Goal: Task Accomplishment & Management: Manage account settings

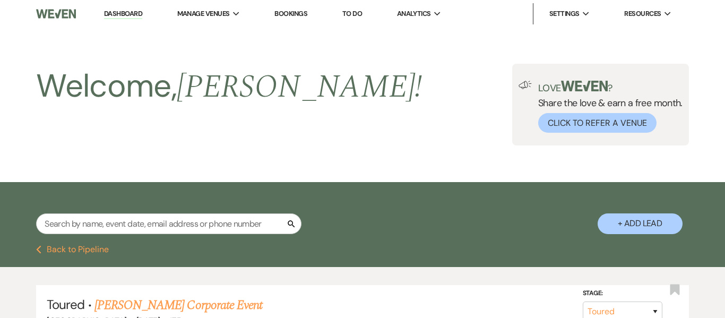
select select "5"
select select "8"
select select "1"
select select "8"
select select "5"
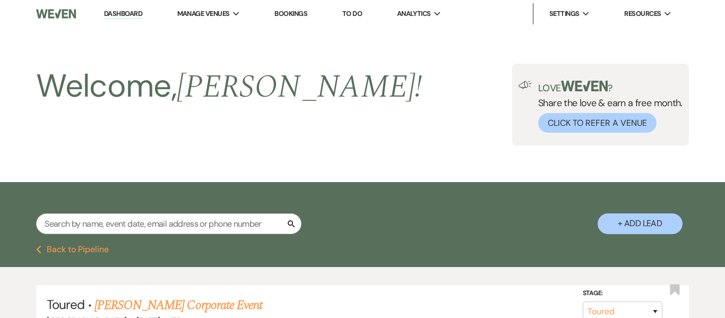
select select "8"
select select "5"
select select "8"
select select "5"
select select "8"
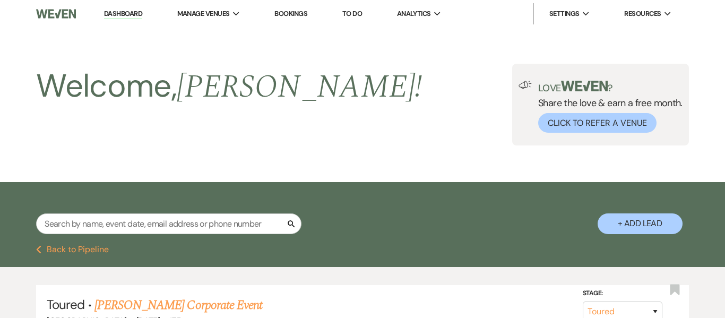
select select "5"
select select "8"
select select "5"
select select "2"
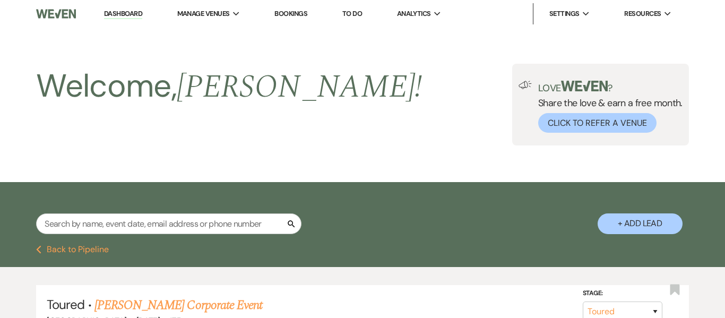
select select "2"
select select "8"
select select "5"
select select "2"
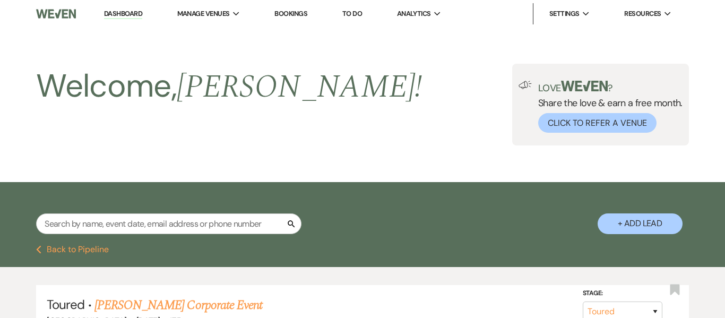
select select "8"
select select "10"
select select "8"
select select "5"
select select "8"
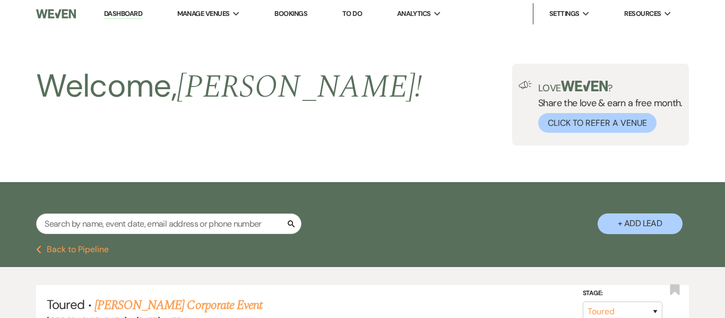
select select "5"
select select "8"
select select "5"
select select "8"
select select "5"
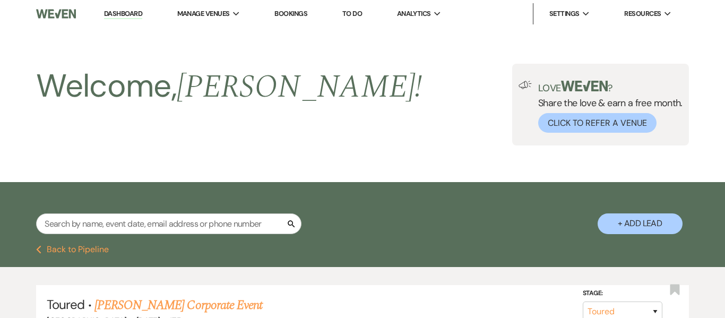
select select "8"
select select "5"
select select "8"
select select "6"
select select "8"
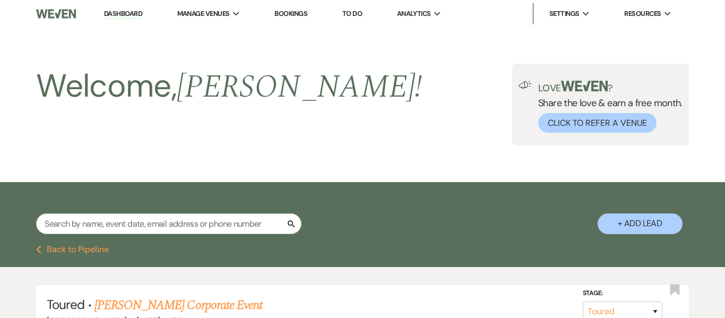
select select "5"
select select "8"
select select "5"
select select "8"
select select "5"
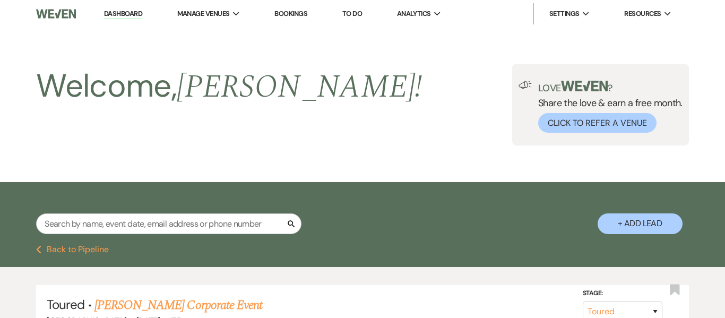
select select "4"
select select "8"
select select "5"
select select "8"
select select "10"
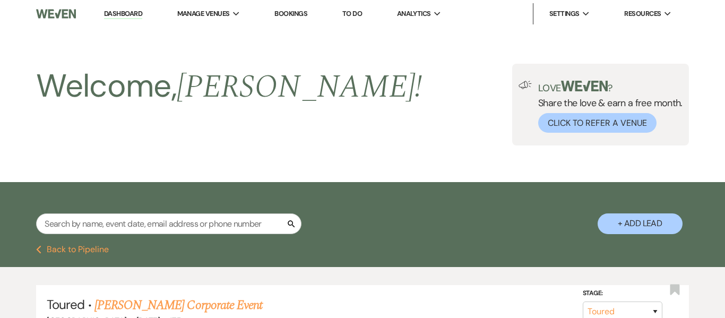
select select "8"
select select "5"
select select "8"
select select "5"
select select "8"
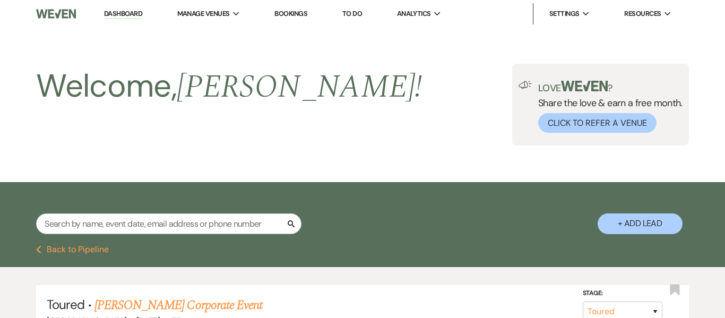
select select "5"
select select "8"
select select "6"
select select "8"
select select "6"
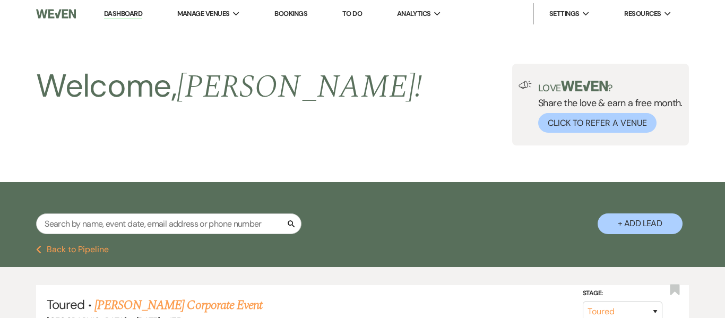
select select "8"
select select "6"
select select "8"
select select "5"
select select "8"
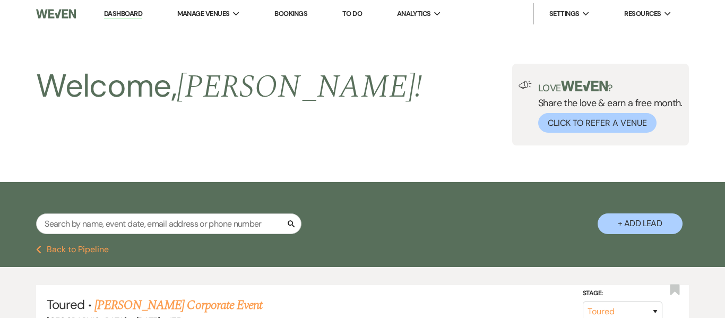
select select "5"
select select "8"
select select "5"
select select "8"
select select "10"
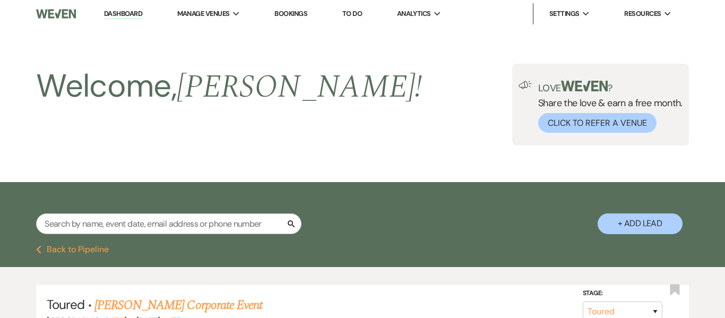
select select "8"
select select "1"
select select "8"
select select "7"
select select "8"
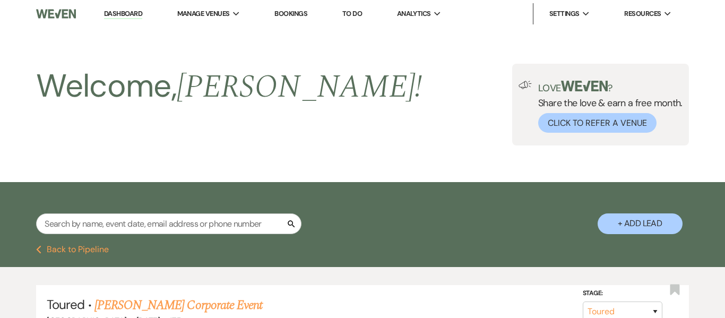
select select "8"
select select "5"
select select "8"
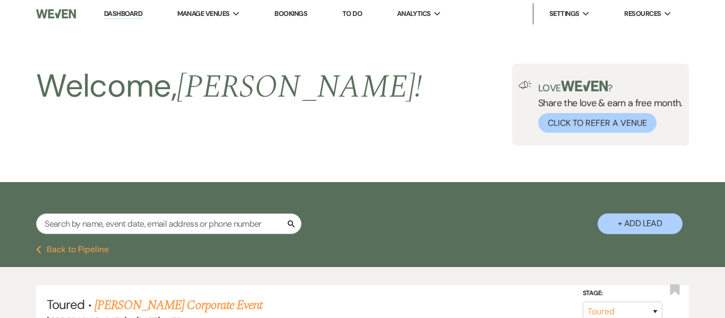
select select "8"
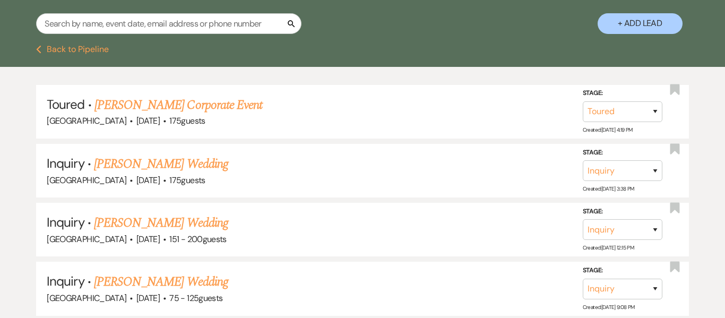
click at [206, 23] on input "text" at bounding box center [168, 23] width 265 height 21
type input "alvin"
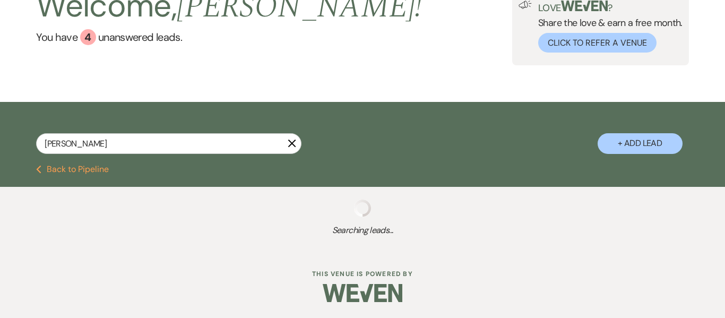
type input "Alvin mi"
select select "8"
select select "5"
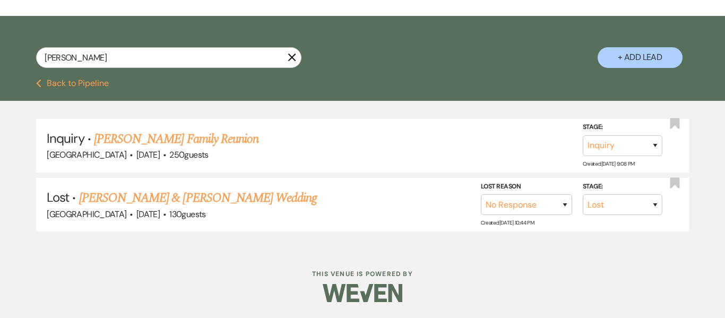
type input "Alvin mill"
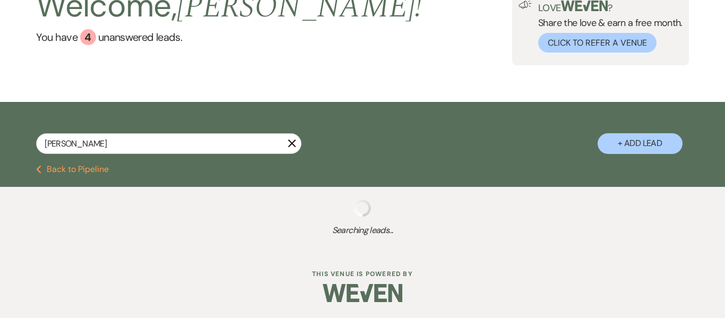
scroll to position [200, 0]
select select "2"
select select "8"
select select "5"
select select "2"
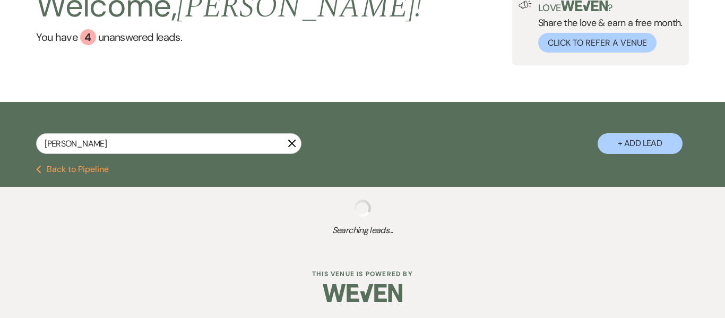
select select "2"
select select "8"
select select "5"
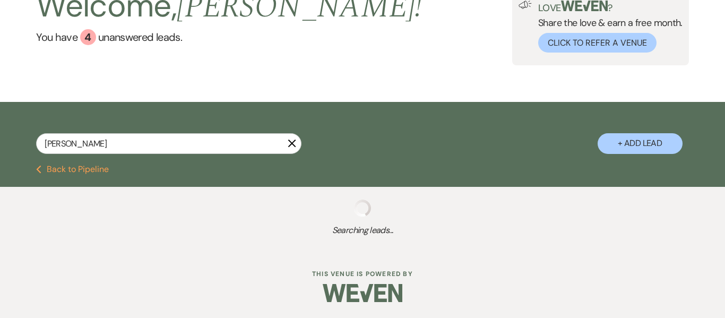
select select "8"
select select "5"
select select "8"
select select "5"
select select "8"
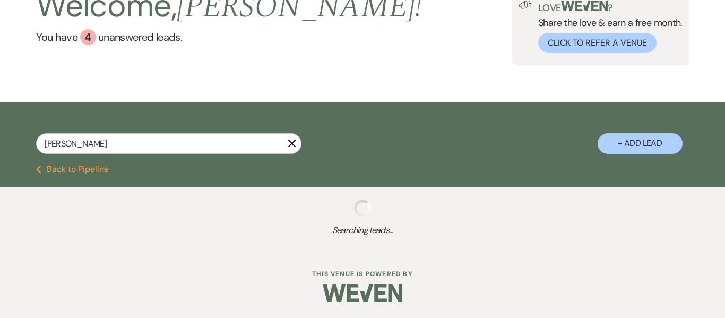
select select "5"
select select "8"
select select "5"
select select "8"
select select "6"
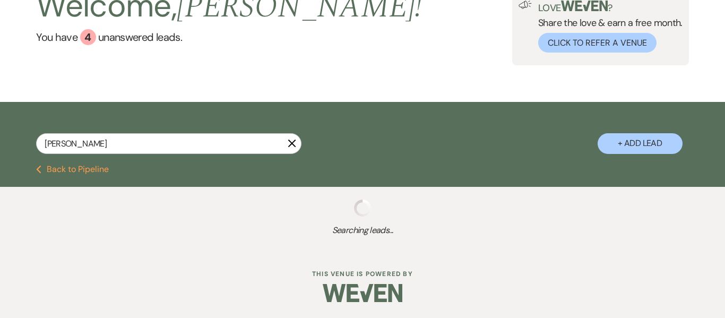
select select "8"
select select "5"
select select "4"
select select "8"
select select "5"
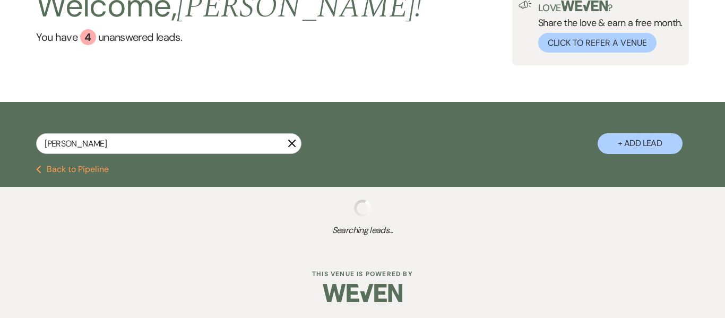
select select "8"
select select "5"
select select "8"
select select "4"
select select "8"
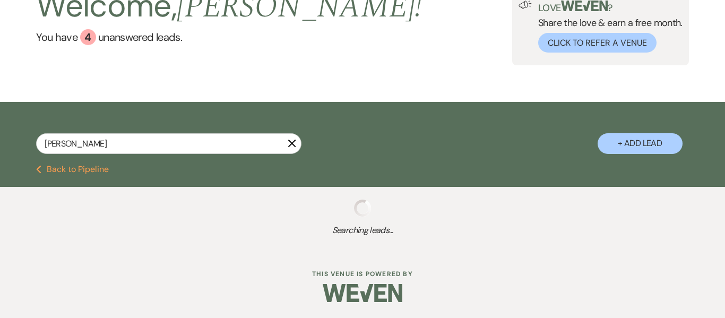
select select "5"
select select "8"
select select "5"
select select "8"
select select "5"
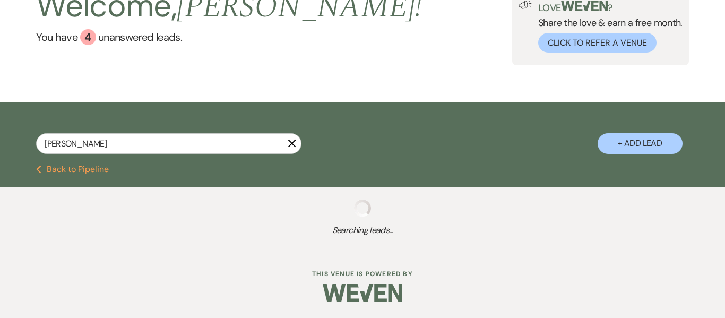
select select "8"
select select "5"
select select "8"
select select "5"
select select "8"
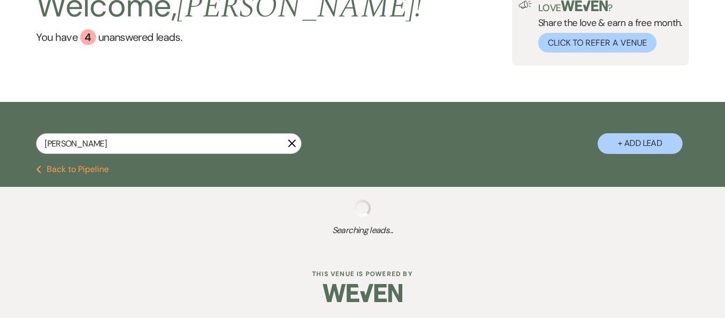
select select "5"
select select "8"
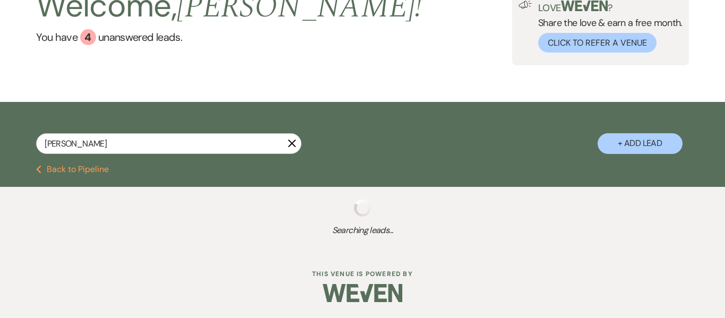
select select "8"
select select "5"
select select "8"
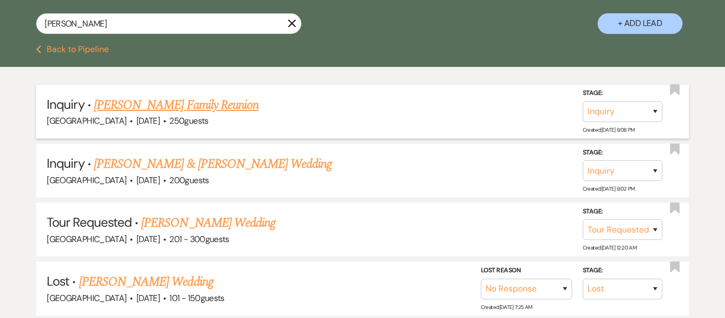
click at [240, 106] on link "[PERSON_NAME] Family Reunion" at bounding box center [176, 105] width 165 height 19
select select "5"
select select "13"
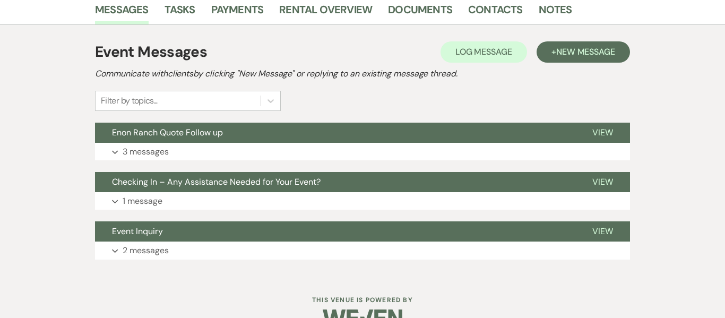
scroll to position [298, 0]
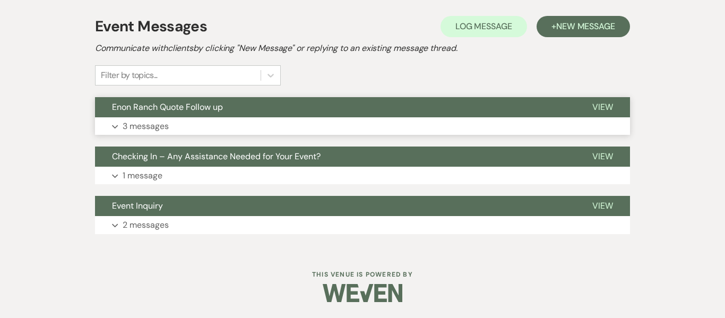
click at [135, 126] on p "3 messages" at bounding box center [146, 126] width 46 height 14
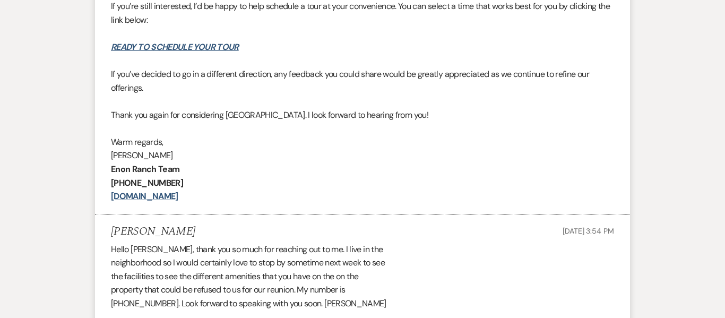
scroll to position [841, 0]
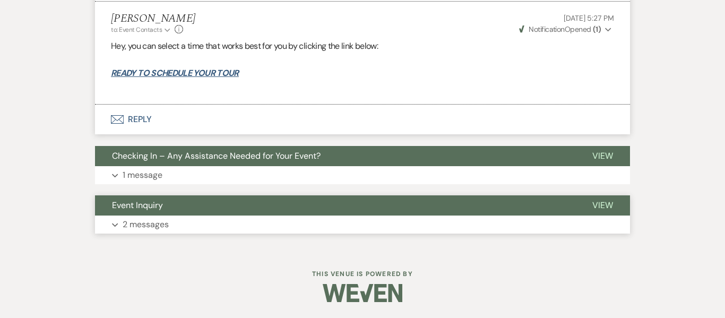
click at [146, 226] on p "2 messages" at bounding box center [146, 225] width 46 height 14
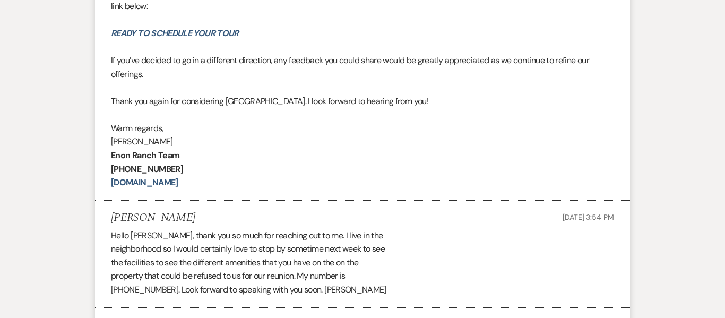
scroll to position [0, 0]
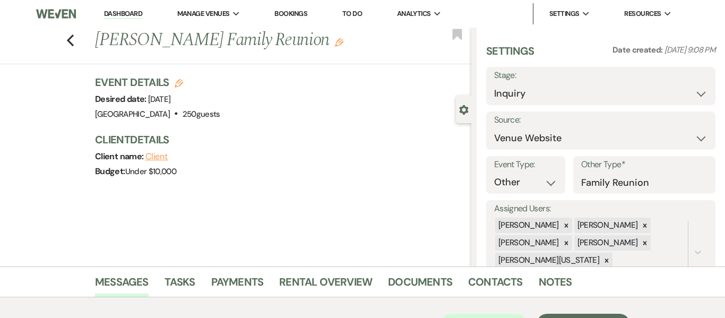
click at [127, 11] on link "Dashboard" at bounding box center [123, 14] width 38 height 10
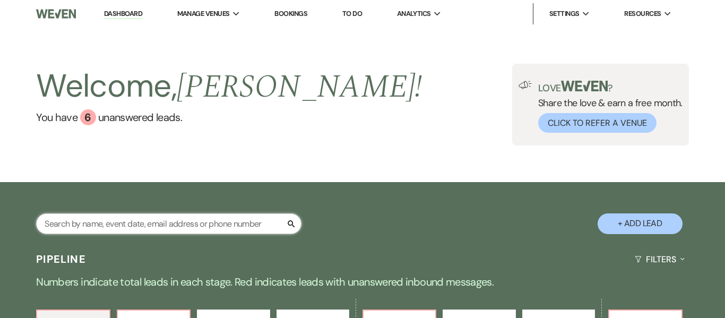
click at [183, 226] on input "text" at bounding box center [168, 223] width 265 height 21
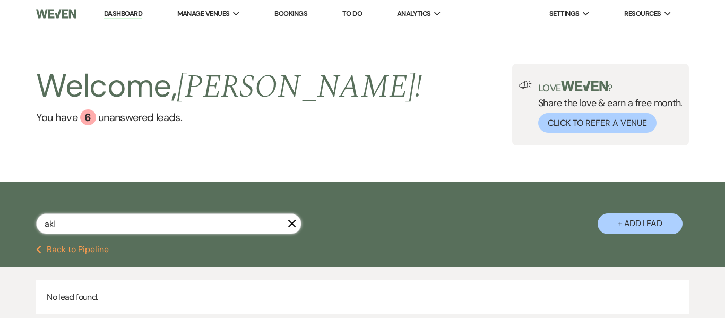
scroll to position [78, 0]
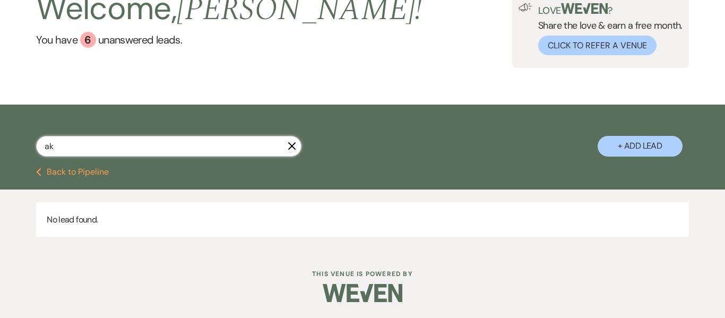
type input "a"
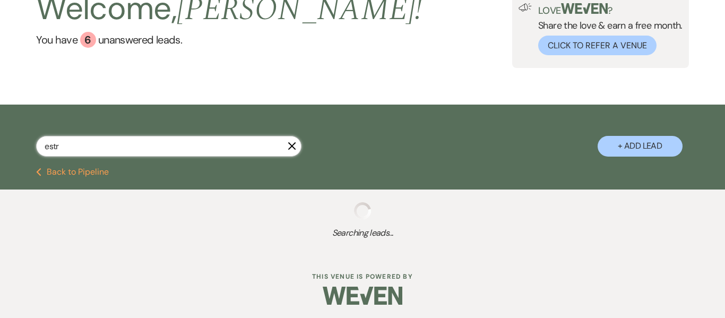
click at [65, 149] on input "estr" at bounding box center [168, 146] width 265 height 21
click at [57, 146] on input "estr" at bounding box center [168, 146] width 265 height 21
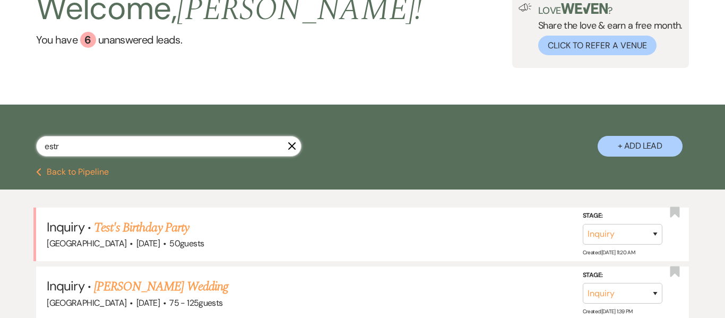
type input "estr"
click at [125, 14] on h2 "Welcome, Dave !" at bounding box center [229, 9] width 386 height 46
click at [99, 157] on input "estr" at bounding box center [168, 146] width 265 height 21
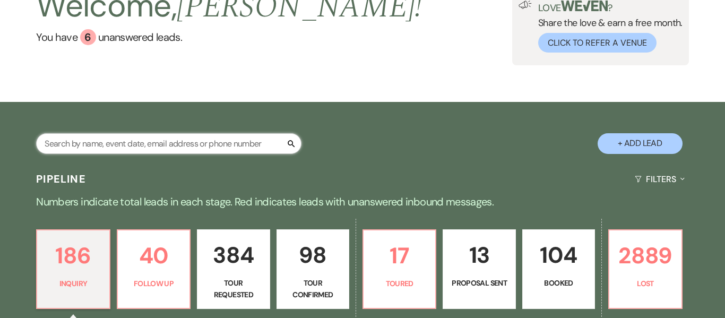
type input "estr"
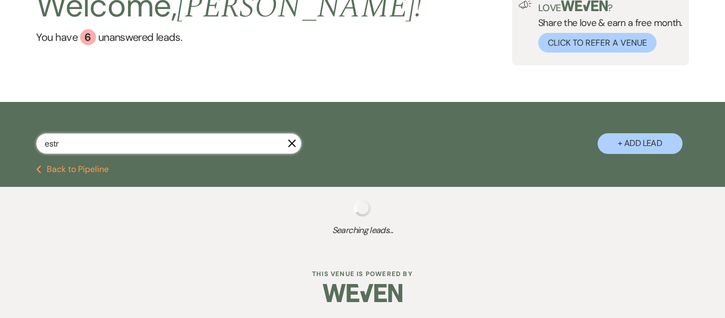
select select "8"
select select "5"
select select "8"
select select "5"
select select "8"
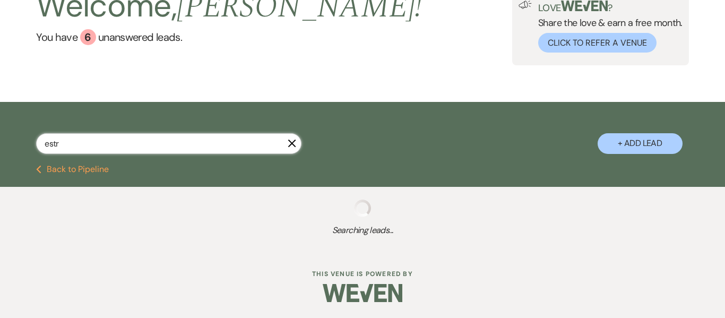
select select "1"
select select "8"
select select "5"
select select "8"
select select "1"
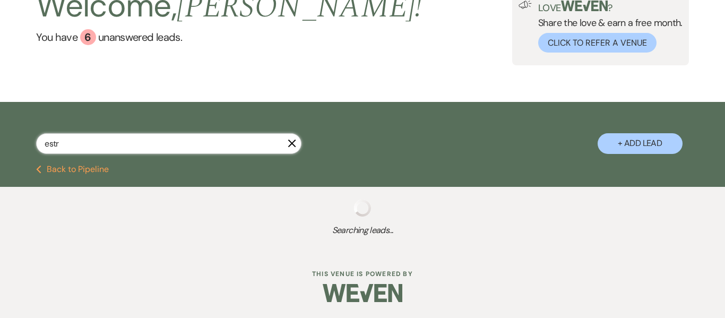
select select "8"
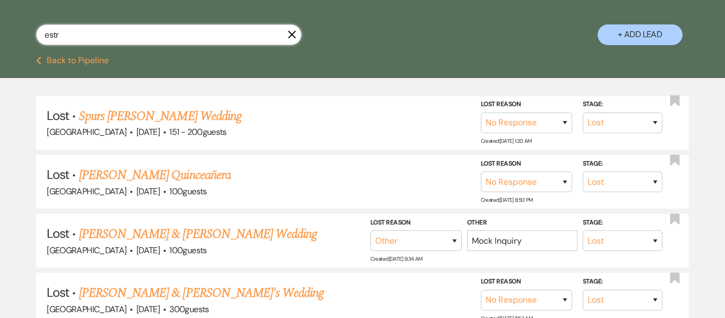
scroll to position [149, 0]
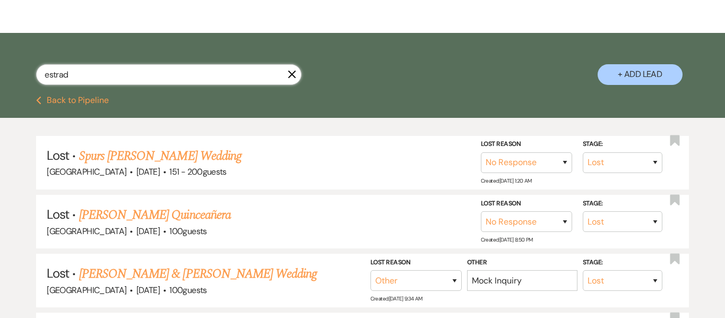
type input "estrada"
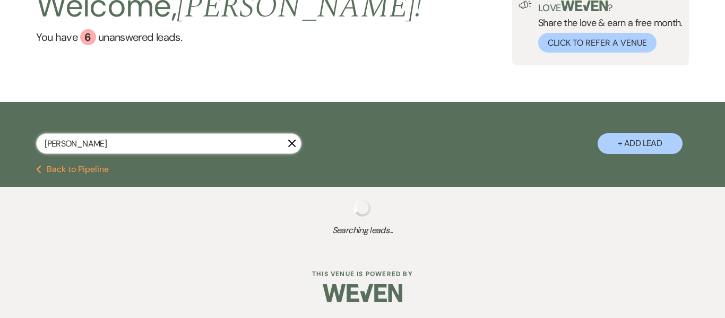
scroll to position [149, 0]
select select "8"
select select "5"
select select "8"
select select "5"
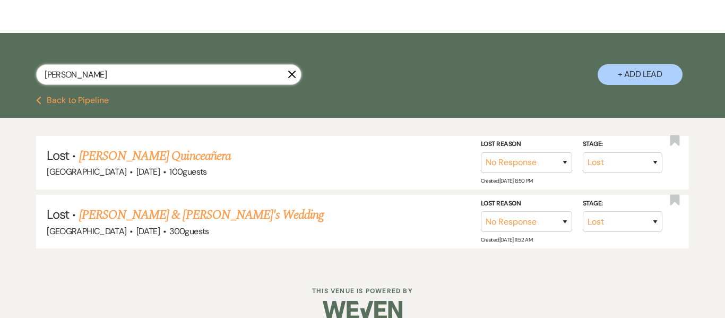
drag, startPoint x: 177, startPoint y: 73, endPoint x: 45, endPoint y: 71, distance: 132.2
click at [45, 71] on input "estrada" at bounding box center [168, 74] width 265 height 21
paste input "akilah@gmail.com"
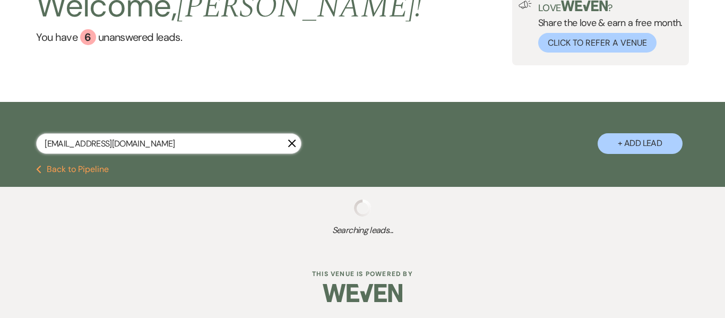
scroll to position [78, 0]
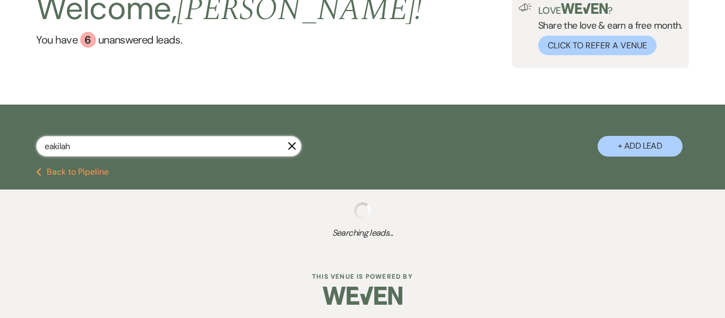
scroll to position [78, 0]
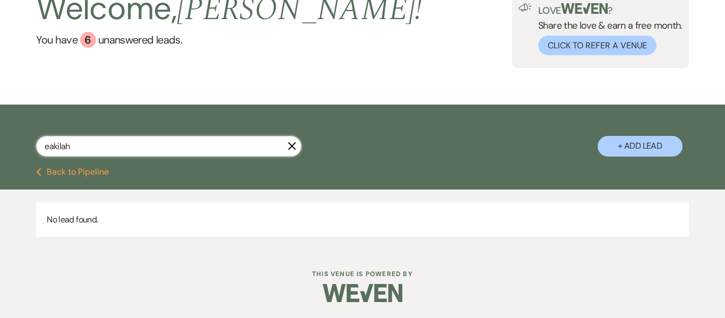
type input "eakilah"
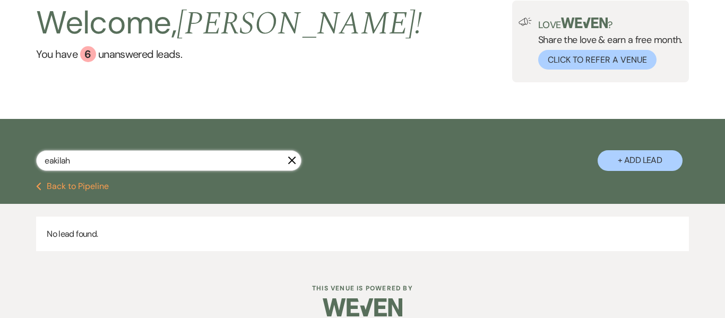
scroll to position [0, 0]
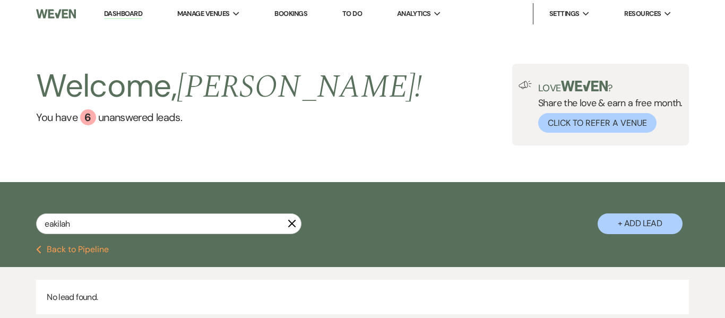
click at [294, 14] on link "Bookings" at bounding box center [290, 13] width 33 height 9
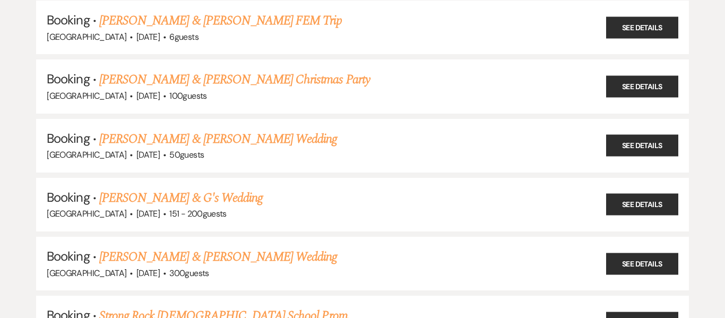
scroll to position [664, 0]
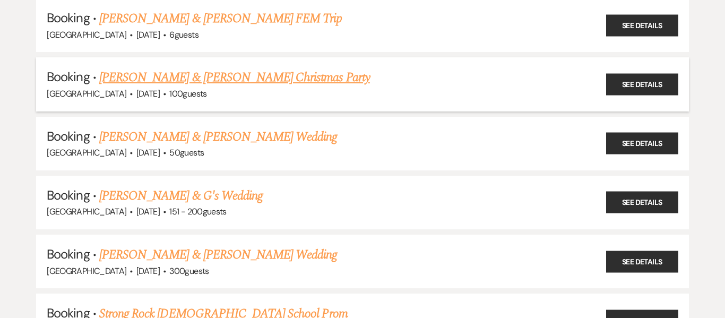
click at [247, 82] on link "Lashae & Avis Eichelberger's Christmas Party" at bounding box center [234, 77] width 271 height 19
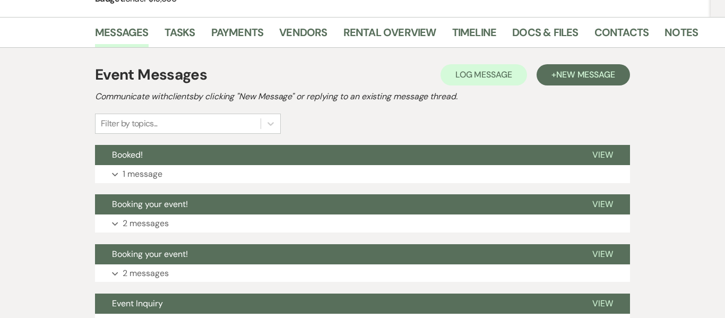
scroll to position [173, 0]
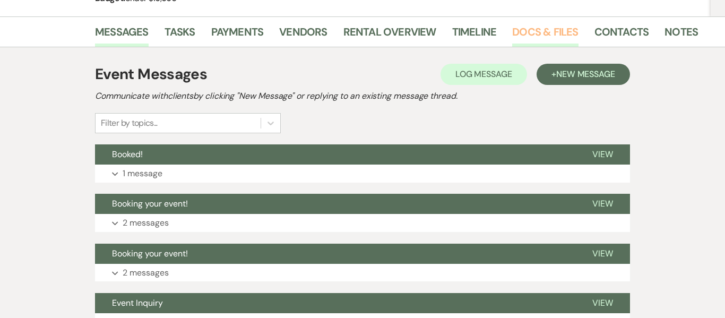
click at [540, 31] on link "Docs & Files" at bounding box center [545, 34] width 66 height 23
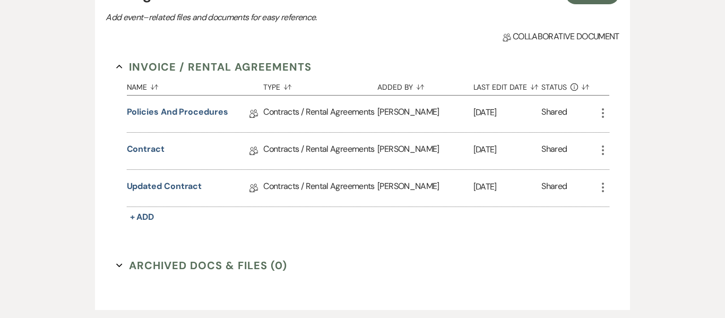
scroll to position [267, 0]
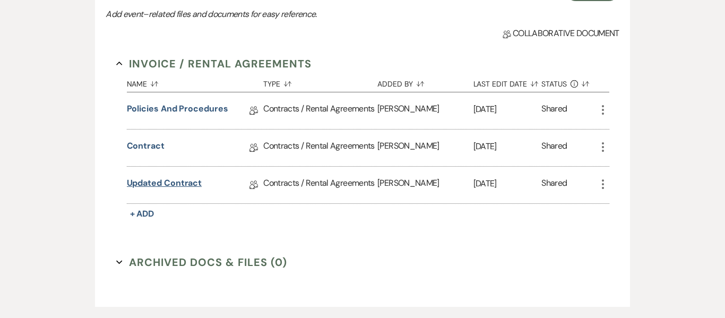
click at [166, 184] on link "Updated Contract" at bounding box center [164, 185] width 75 height 16
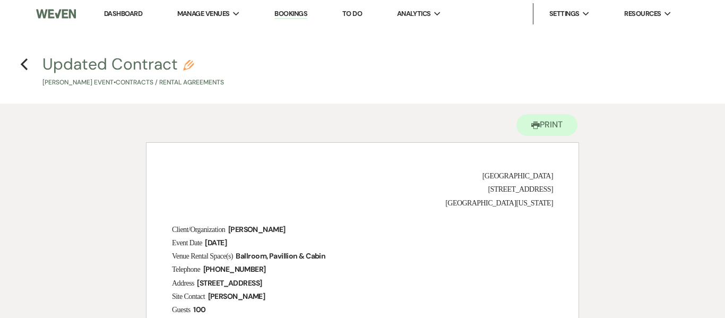
click at [131, 14] on link "Dashboard" at bounding box center [123, 13] width 38 height 9
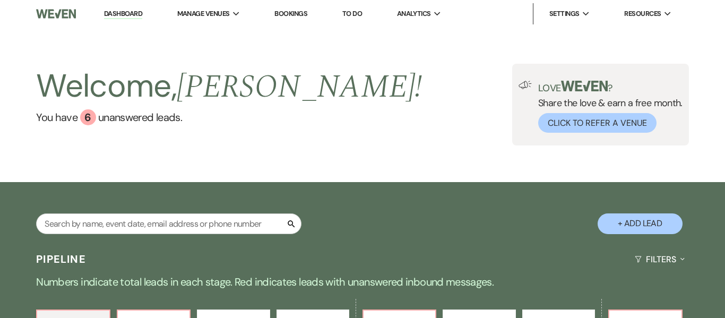
click at [287, 16] on link "Bookings" at bounding box center [290, 13] width 33 height 9
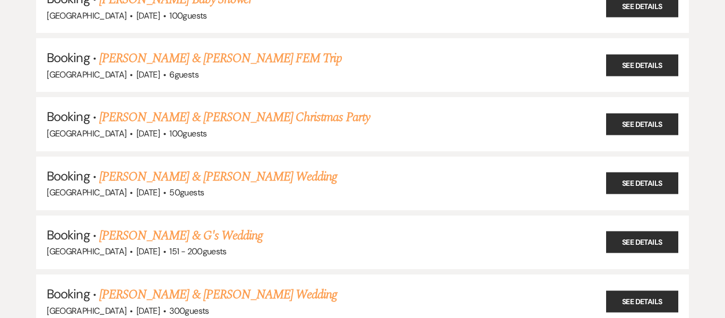
scroll to position [627, 0]
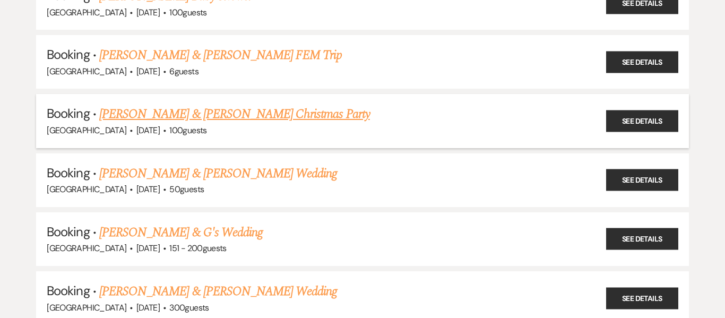
click at [292, 118] on link "Lashae & Avis Eichelberger's Christmas Party" at bounding box center [234, 114] width 271 height 19
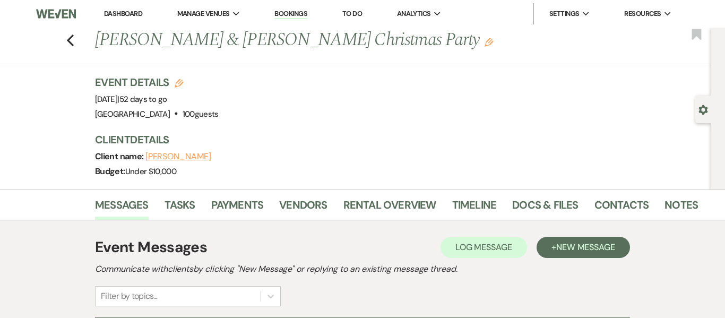
click at [179, 86] on icon "Edit" at bounding box center [179, 83] width 8 height 8
select select "637"
select select "false"
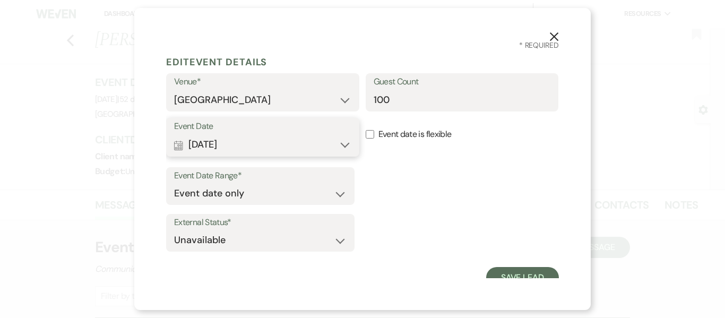
click at [348, 145] on button "Calendar Dec 06, 2025 Expand" at bounding box center [262, 144] width 177 height 21
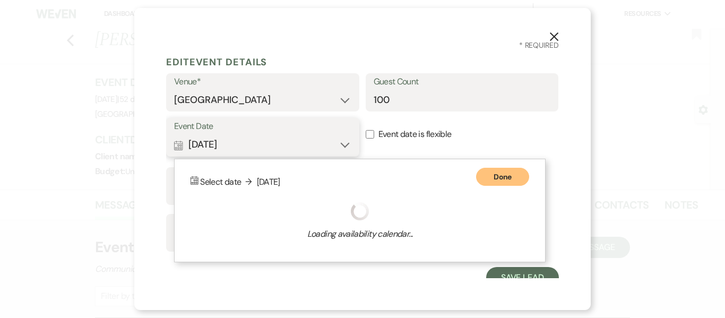
scroll to position [10, 0]
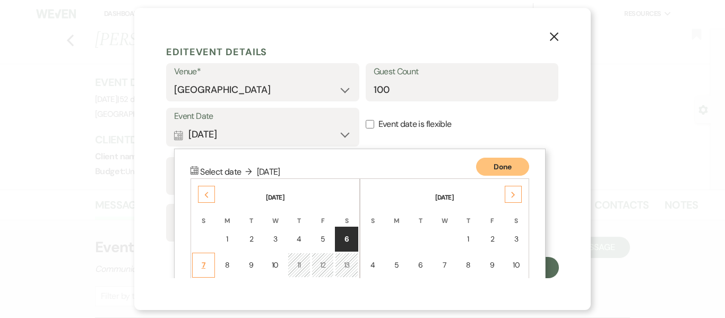
click at [208, 263] on td "7" at bounding box center [203, 265] width 23 height 25
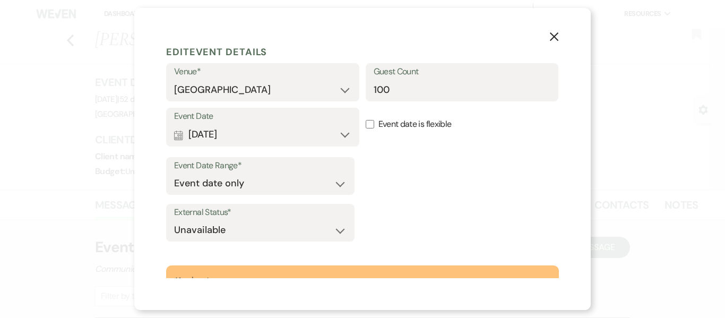
scroll to position [83, 0]
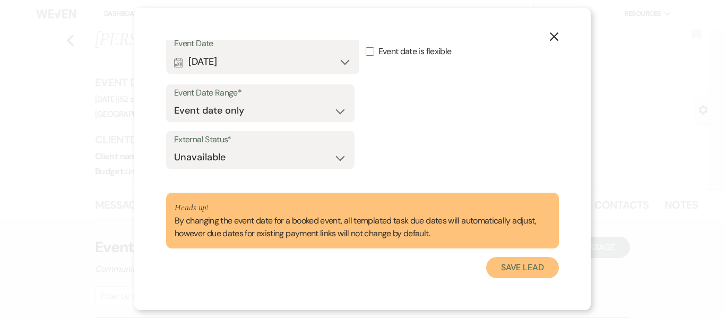
click at [516, 265] on button "Save Lead" at bounding box center [522, 267] width 73 height 21
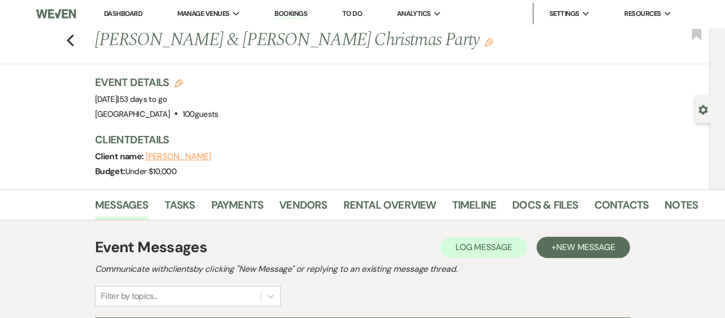
click at [289, 13] on link "Bookings" at bounding box center [290, 14] width 33 height 10
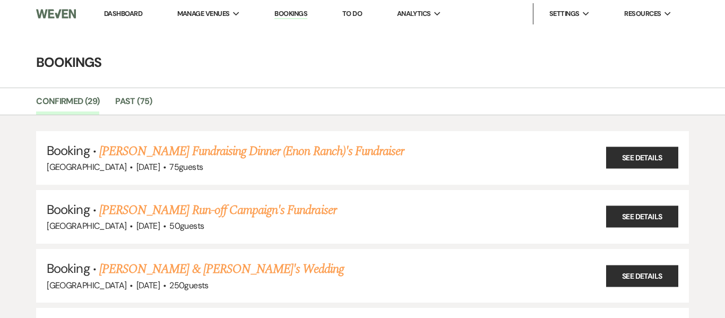
click at [130, 11] on link "Dashboard" at bounding box center [123, 13] width 38 height 9
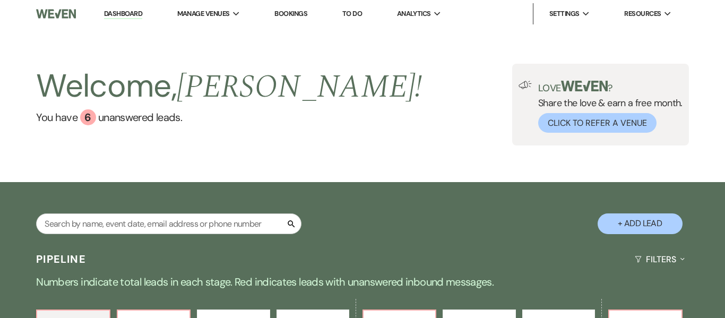
click at [641, 223] on button "+ Add Lead" at bounding box center [640, 223] width 85 height 21
select select "637"
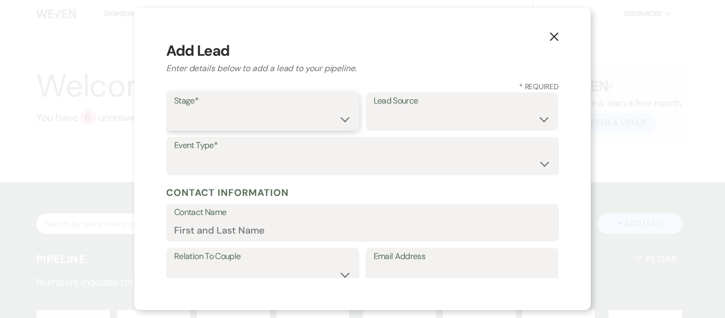
click at [345, 119] on select "Inquiry Follow Up Tour Requested Tour Confirmed Toured Proposal Sent Booked Lost" at bounding box center [262, 119] width 177 height 21
select select "1"
click at [174, 109] on select "Inquiry Follow Up Tour Requested Tour Confirmed Toured Proposal Sent Booked Lost" at bounding box center [262, 119] width 177 height 21
click at [544, 120] on select "Weven Venue Website Instagram Facebook Pinterest Google The Knot Wedding Wire H…" at bounding box center [462, 119] width 177 height 21
select select "22"
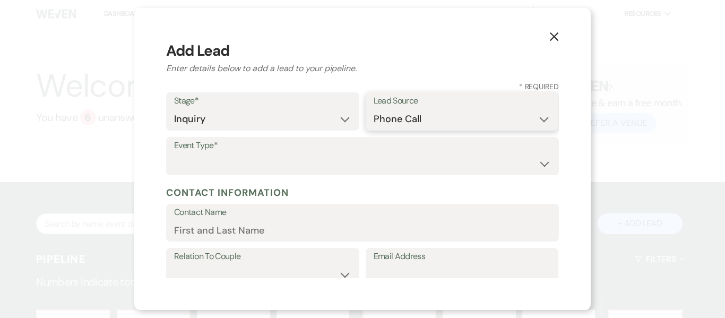
click at [374, 109] on select "Weven Venue Website Instagram Facebook Pinterest Google The Knot Wedding Wire H…" at bounding box center [462, 119] width 177 height 21
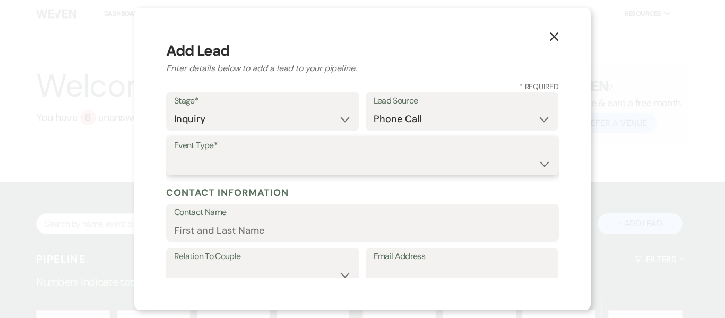
click at [258, 167] on select "Wedding Anniversary Party Baby Shower Bachelorette / Bachelor Party Birthday Pa…" at bounding box center [362, 163] width 377 height 21
select select "7"
click at [174, 153] on select "Wedding Anniversary Party Baby Shower Bachelorette / Bachelor Party Birthday Pa…" at bounding box center [362, 163] width 377 height 21
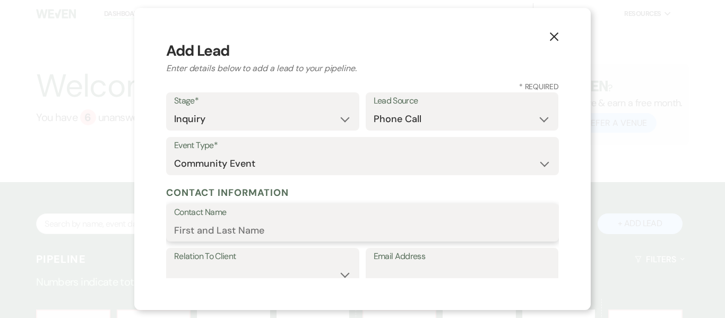
click at [269, 236] on input "Contact Name" at bounding box center [362, 230] width 377 height 21
type input "Marcia Laney"
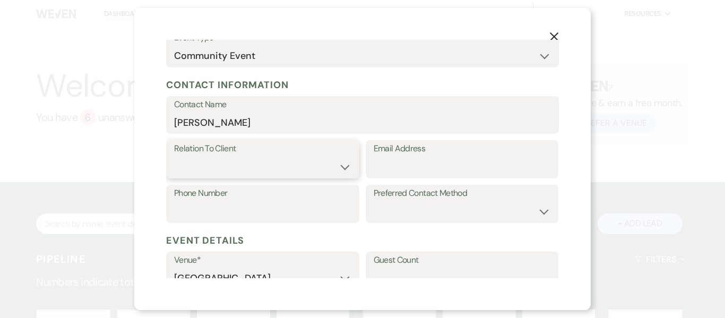
scroll to position [114, 0]
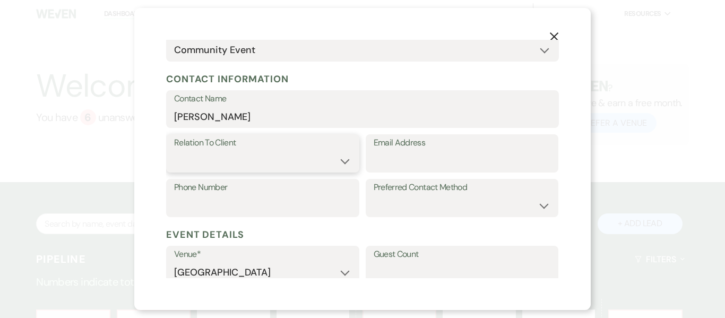
click at [345, 164] on select "Client Event Planner Parent of Client Family Member Friend Other" at bounding box center [262, 161] width 177 height 21
select select "1"
click at [174, 151] on select "Client Event Planner Parent of Client Family Member Friend Other" at bounding box center [262, 161] width 177 height 21
click at [417, 163] on input "Email Address" at bounding box center [462, 161] width 177 height 21
click at [305, 212] on input "Phone Number" at bounding box center [262, 205] width 177 height 21
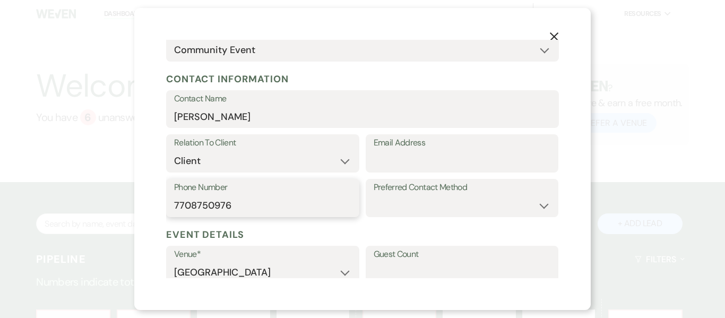
type input "7708750976"
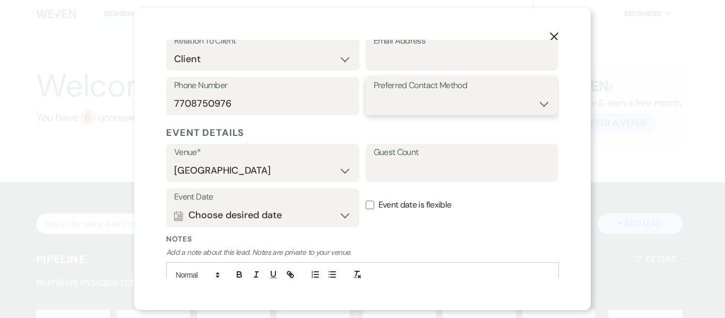
scroll to position [231, 0]
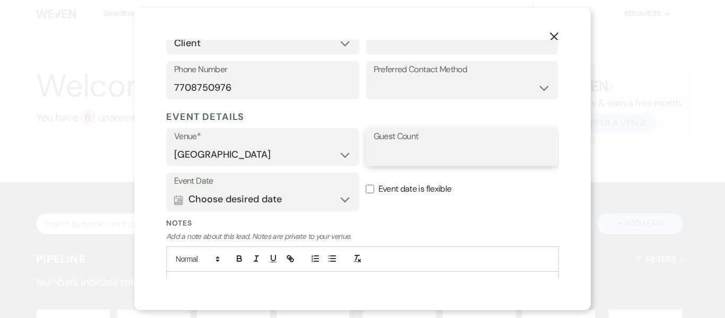
click at [414, 157] on input "Guest Count" at bounding box center [462, 154] width 177 height 21
type input "-"
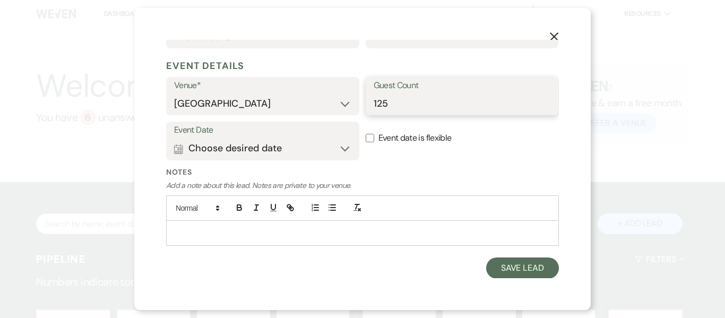
type input "125"
click at [347, 148] on button "Calendar Choose desired date Expand" at bounding box center [262, 148] width 177 height 21
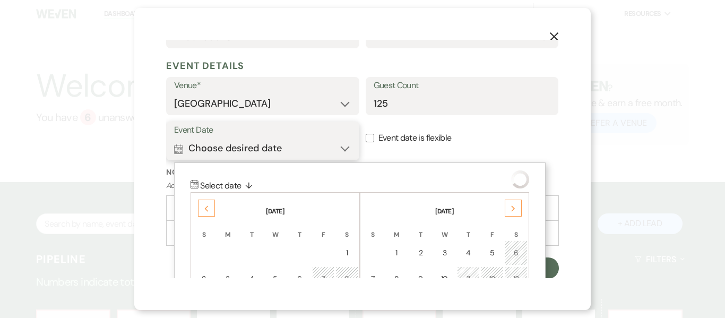
scroll to position [411, 0]
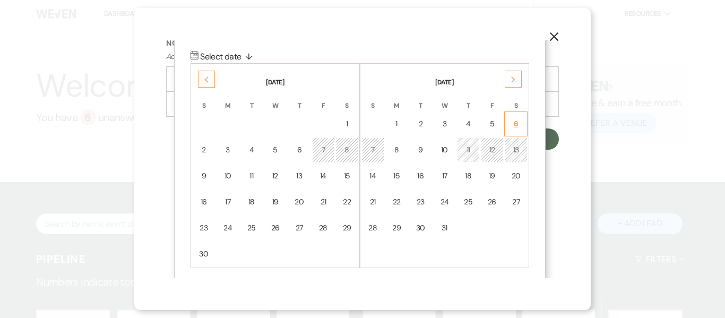
click at [516, 123] on div "6" at bounding box center [516, 123] width 10 height 11
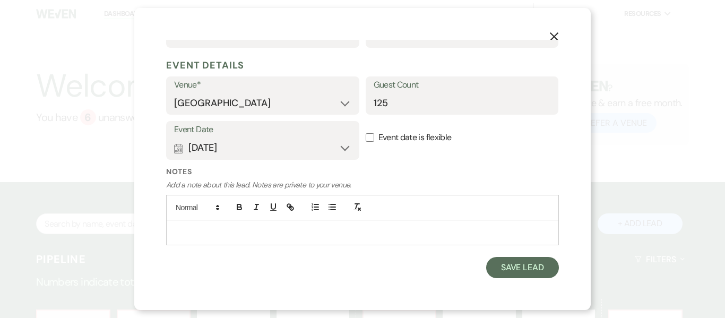
scroll to position [282, 0]
click at [371, 233] on p at bounding box center [363, 233] width 376 height 12
click at [520, 267] on button "Save Lead" at bounding box center [522, 267] width 73 height 21
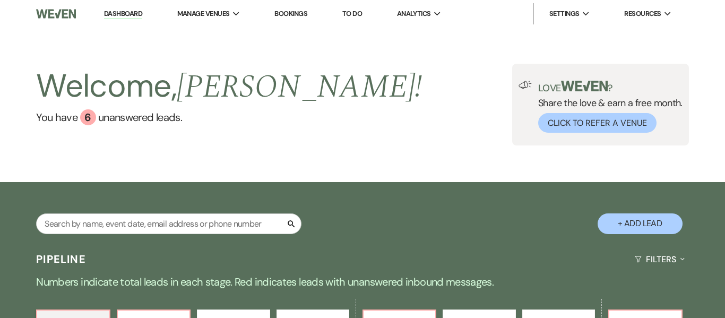
click at [302, 14] on link "Bookings" at bounding box center [290, 13] width 33 height 9
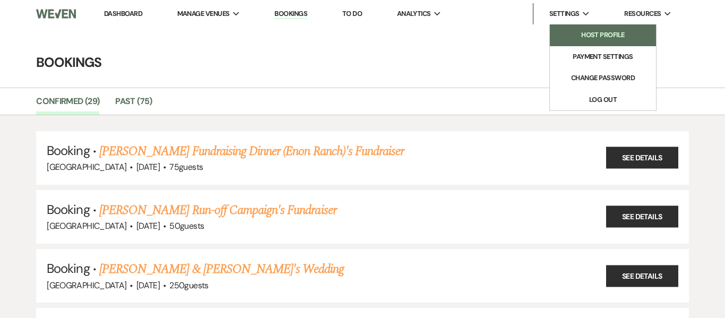
click at [585, 35] on li "Host Profile" at bounding box center [603, 35] width 96 height 11
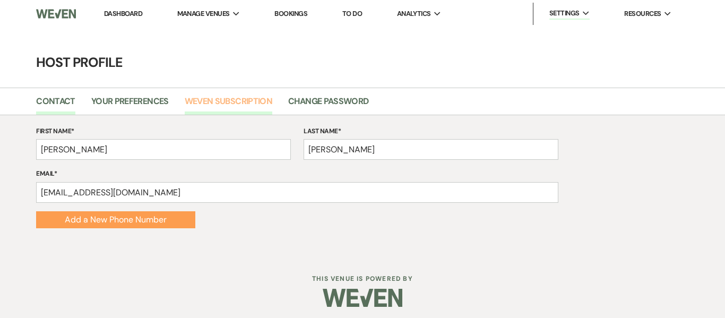
click at [212, 104] on link "Weven Subscription" at bounding box center [229, 104] width 88 height 20
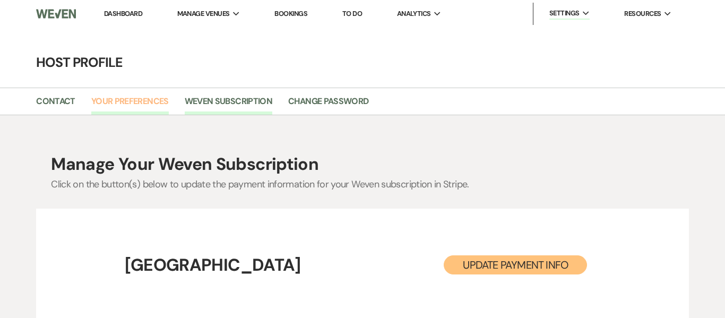
click at [139, 102] on link "Your Preferences" at bounding box center [130, 104] width 78 height 20
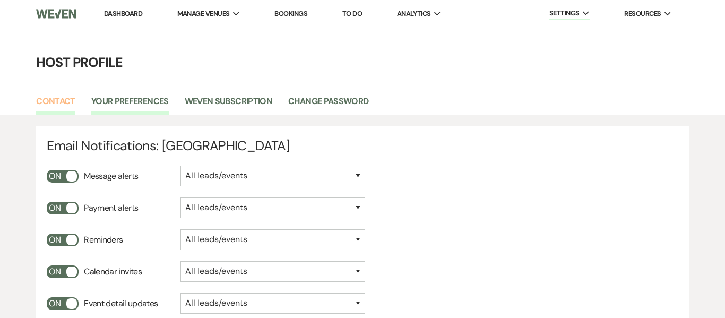
click at [63, 98] on link "Contact" at bounding box center [55, 104] width 39 height 20
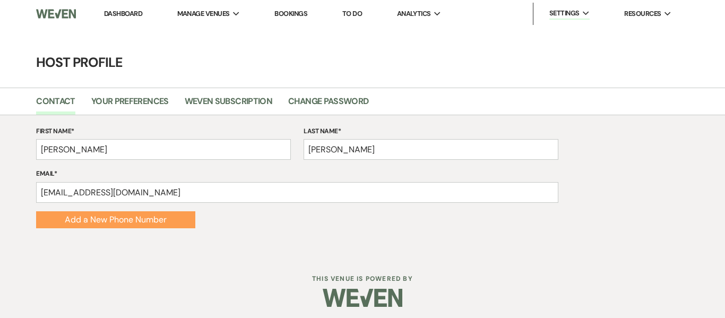
click at [63, 13] on img at bounding box center [56, 14] width 40 height 22
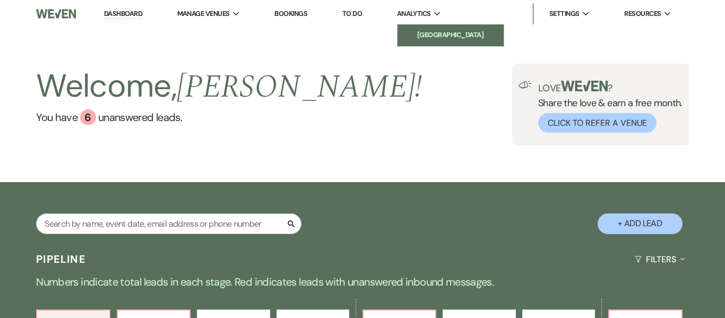
click at [447, 38] on li "[GEOGRAPHIC_DATA]" at bounding box center [451, 35] width 96 height 11
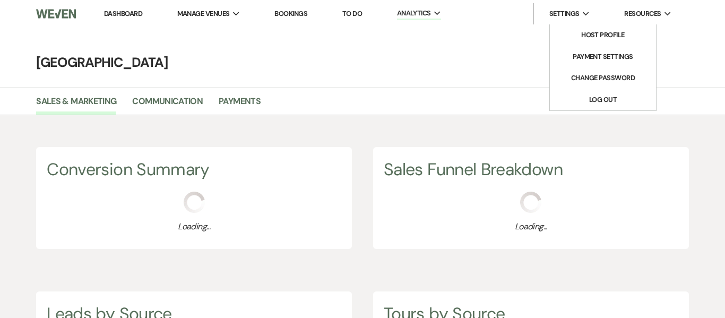
scroll to position [318, 725]
click at [584, 15] on icon "Expand" at bounding box center [586, 14] width 7 height 5
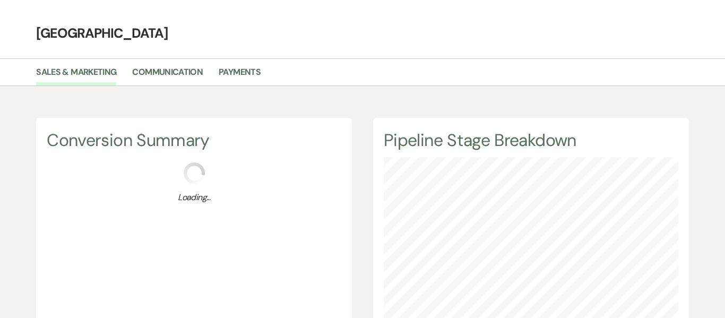
scroll to position [0, 0]
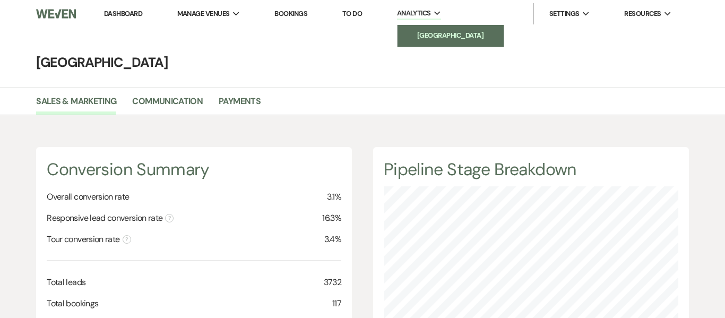
click at [444, 33] on li "[GEOGRAPHIC_DATA]" at bounding box center [451, 35] width 96 height 11
click at [122, 12] on link "Dashboard" at bounding box center [123, 13] width 38 height 9
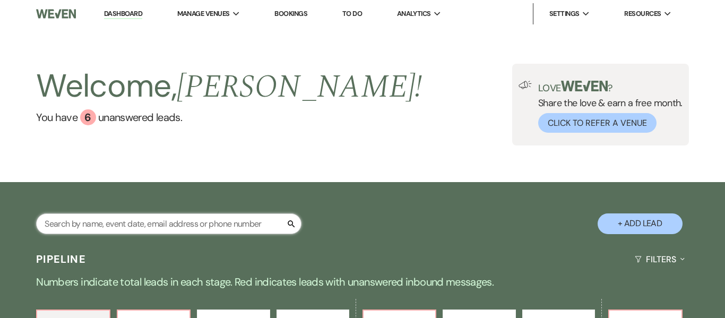
click at [129, 222] on input "text" at bounding box center [168, 223] width 265 height 21
type input "sha"
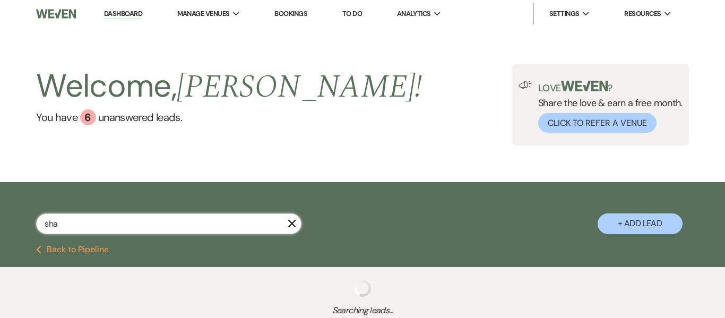
select select "9"
select select "8"
select select "5"
select select "8"
select select "5"
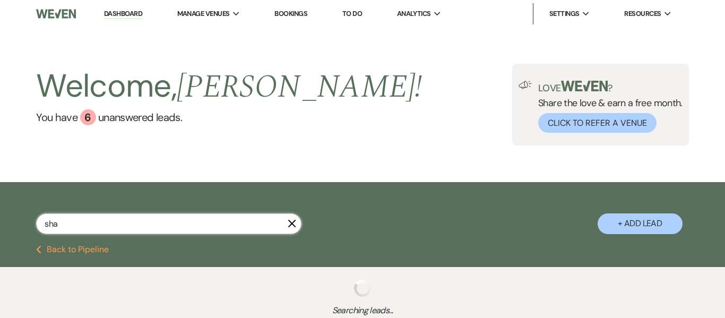
select select "8"
select select "5"
select select "8"
select select "5"
select select "8"
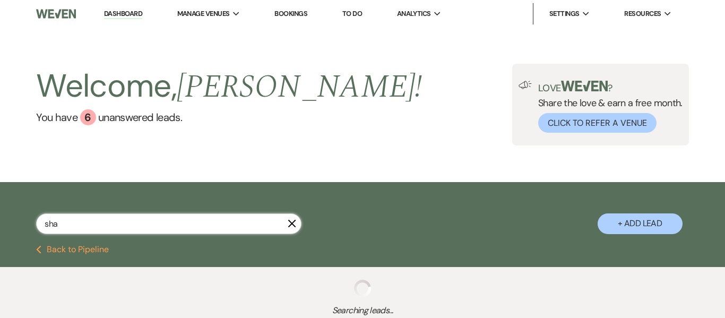
select select "6"
select select "8"
select select "5"
select select "8"
select select "5"
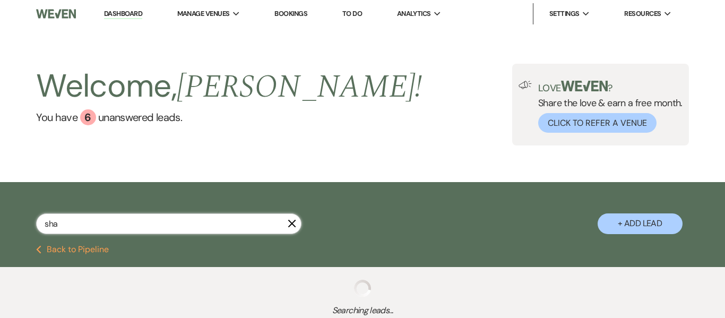
select select "8"
select select "5"
select select "8"
select select "6"
select select "8"
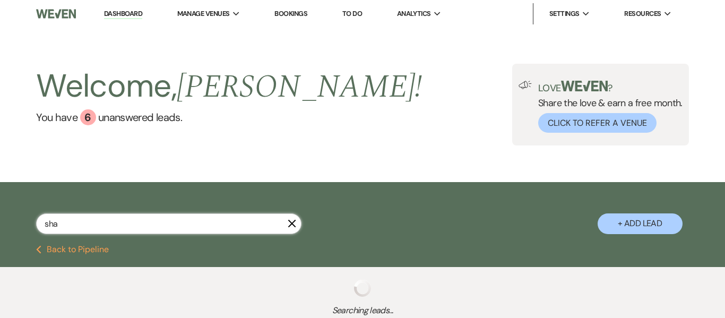
select select "1"
select select "8"
select select "1"
select select "8"
select select "5"
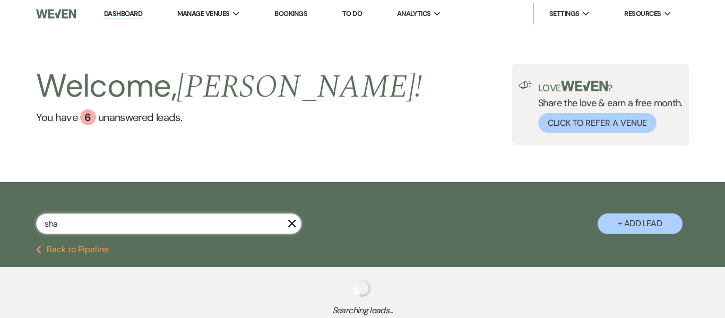
select select "8"
select select "1"
select select "8"
select select "5"
select select "8"
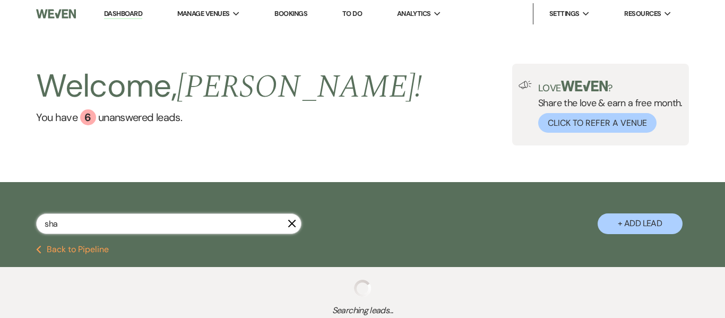
select select "5"
select select "8"
select select "3"
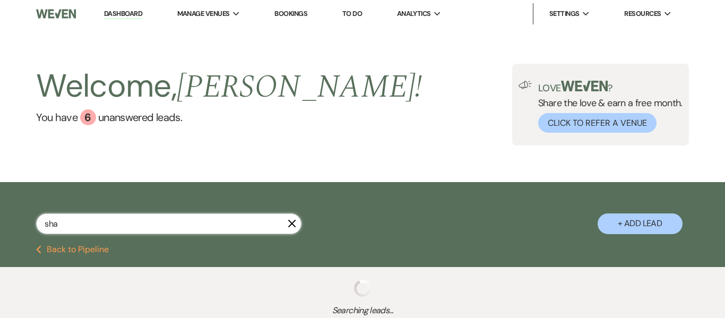
select select "8"
select select "5"
select select "8"
select select "5"
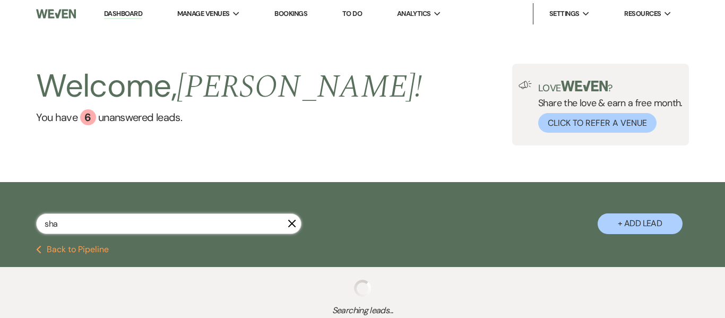
select select "8"
select select "1"
select select "8"
select select "5"
select select "8"
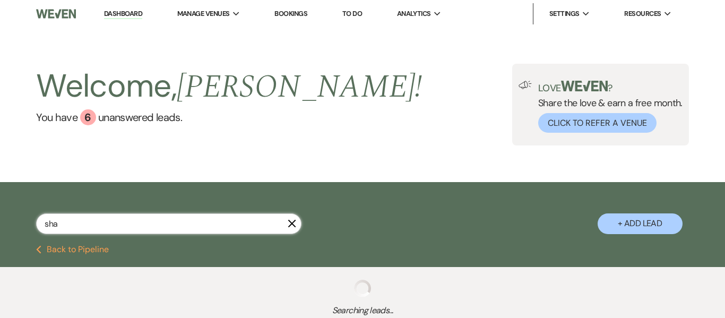
select select "5"
select select "8"
select select "5"
select select "8"
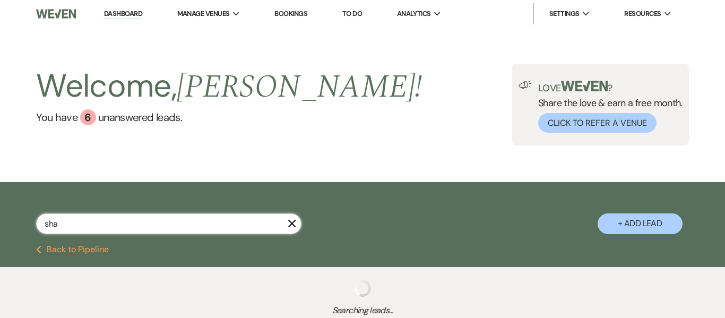
select select "5"
select select "8"
select select "5"
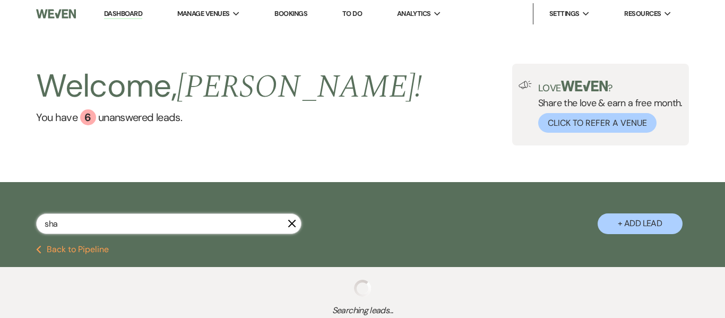
select select "2"
select select "8"
select select "5"
select select "2"
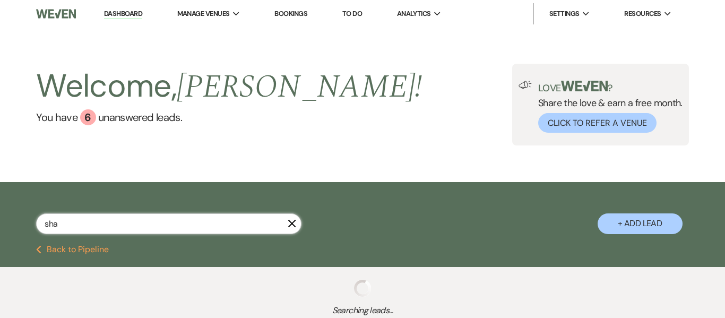
select select "2"
select select "8"
select select "5"
select select "2"
select select "5"
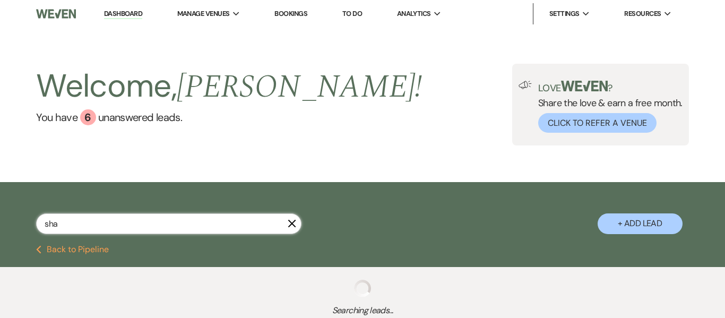
select select "8"
select select "5"
select select "8"
select select "5"
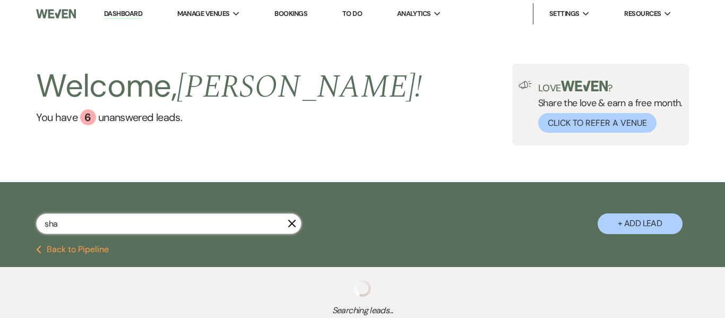
select select "8"
select select "5"
select select "8"
select select "6"
select select "2"
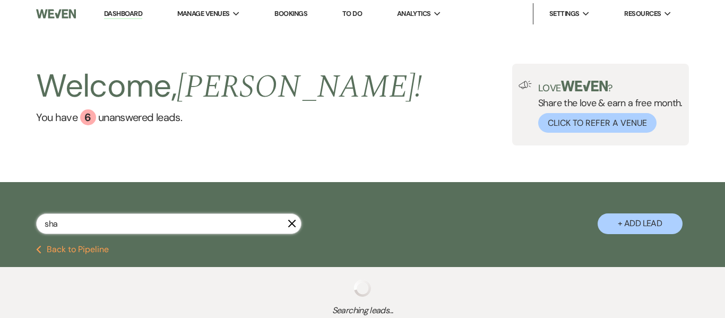
select select "2"
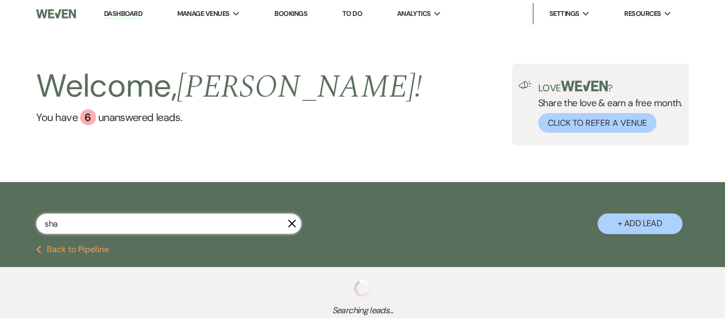
select select "8"
select select "4"
select select "2"
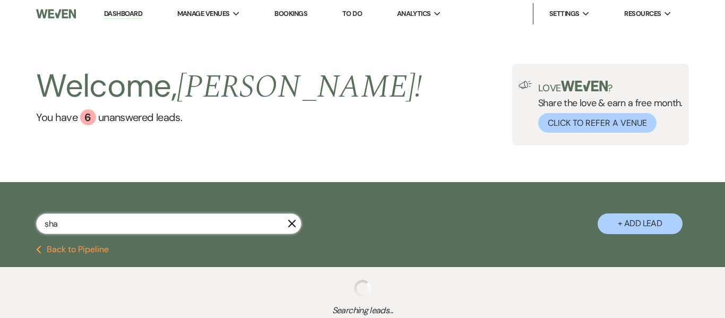
select select "8"
select select "7"
select select "8"
select select "4"
select select "2"
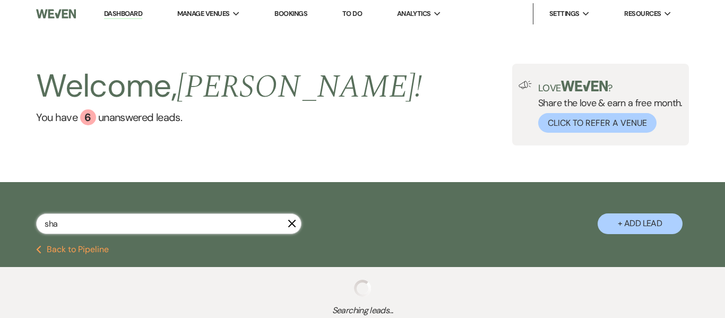
select select "2"
select select "8"
select select "1"
select select "8"
select select "5"
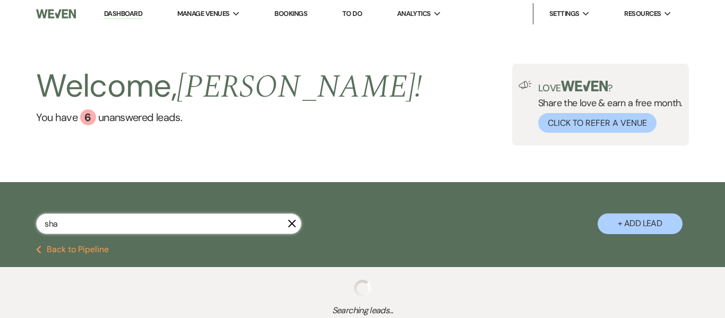
select select "8"
select select "5"
select select "2"
select select "8"
select select "5"
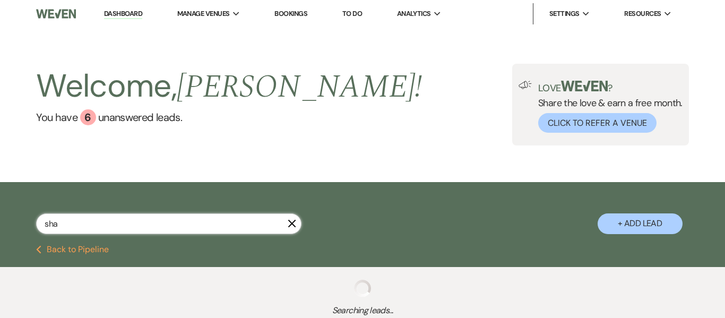
select select "2"
select select "8"
select select "5"
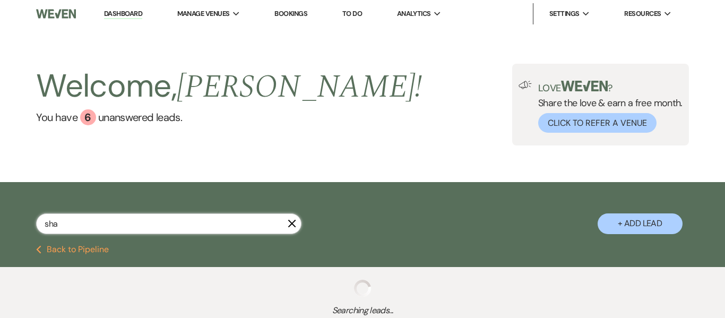
select select "2"
select select "8"
select select "10"
select select "8"
select select "10"
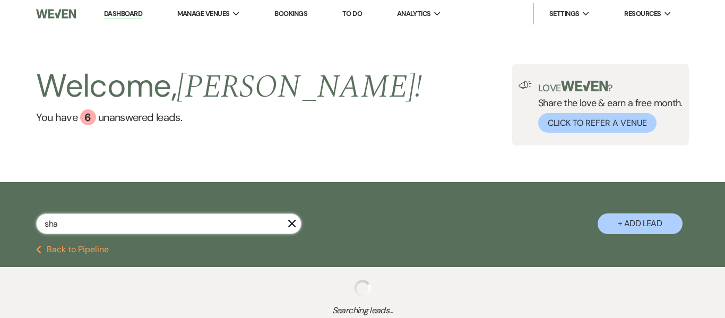
select select "2"
select select "8"
select select "5"
select select "2"
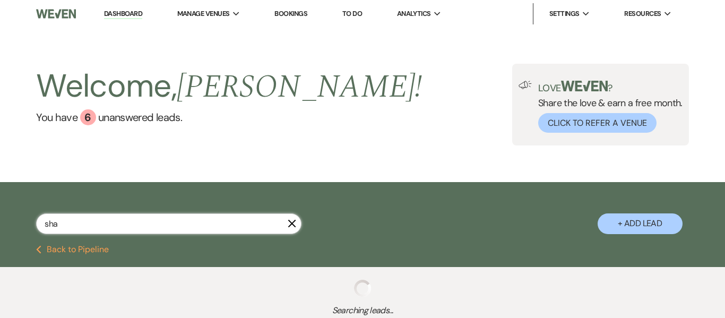
select select "8"
select select "5"
select select "8"
select select "5"
select select "8"
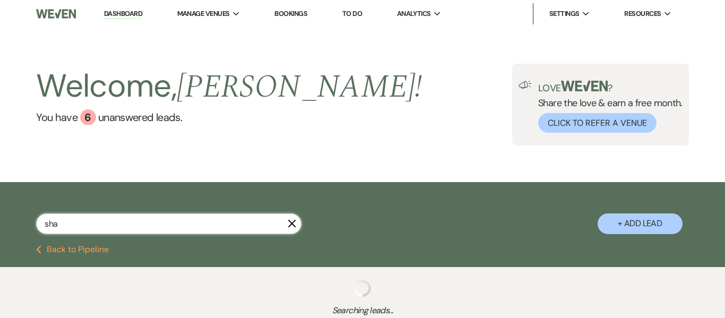
select select "5"
select select "8"
select select "5"
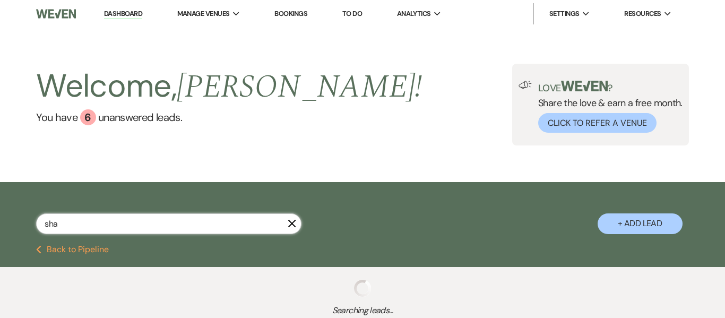
select select "8"
select select "5"
select select "8"
select select "5"
select select "8"
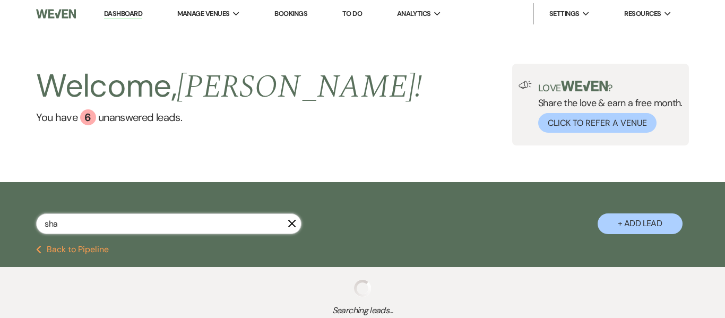
select select "4"
select select "8"
select select "5"
select select "8"
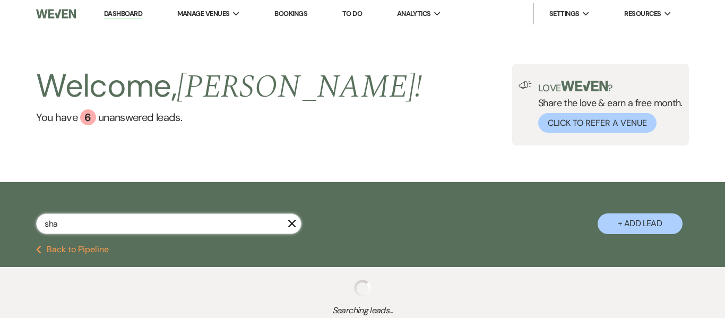
select select "8"
select select "5"
select select "8"
select select "5"
select select "8"
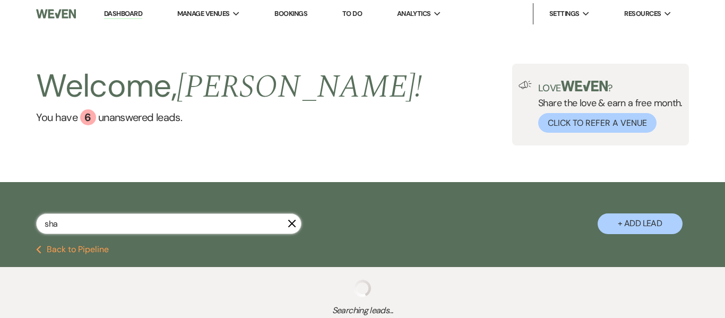
select select "5"
select select "8"
select select "5"
select select "8"
select select "5"
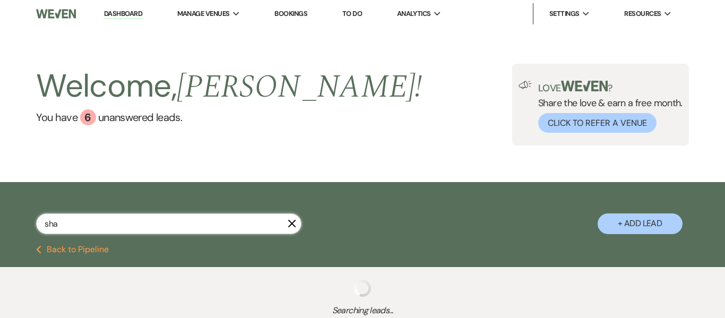
select select "8"
select select "6"
select select "4"
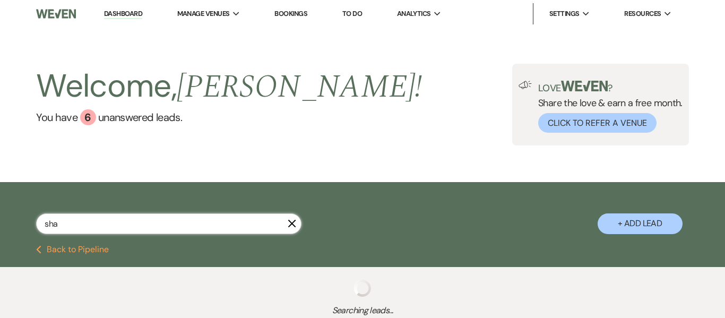
select select "8"
select select "7"
select select "8"
select select "5"
select select "8"
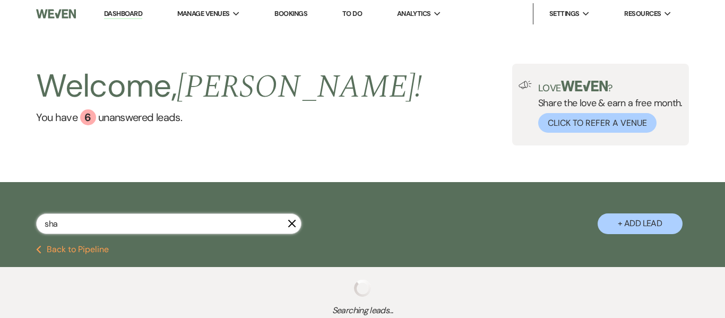
select select "5"
select select "8"
select select "5"
select select "8"
select select "6"
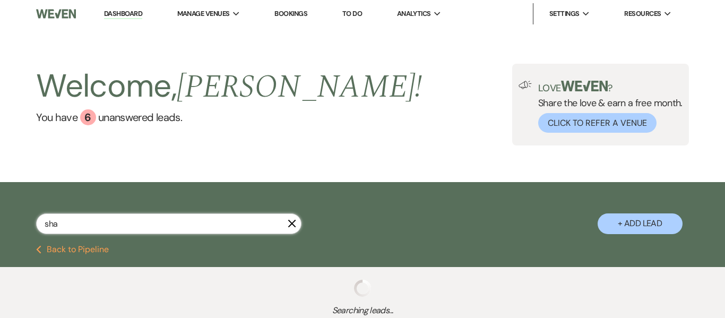
select select "8"
select select "4"
select select "8"
select select "5"
select select "8"
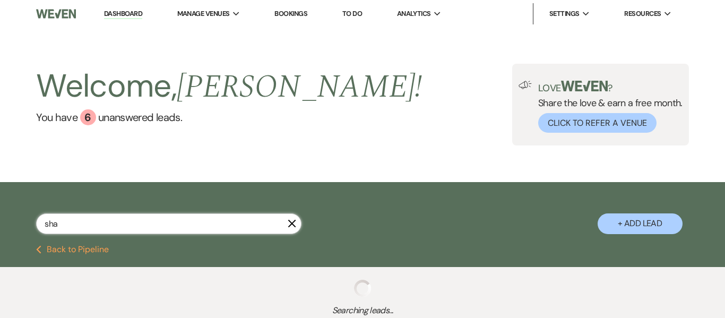
select select "5"
select select "8"
select select "5"
select select "8"
select select "11"
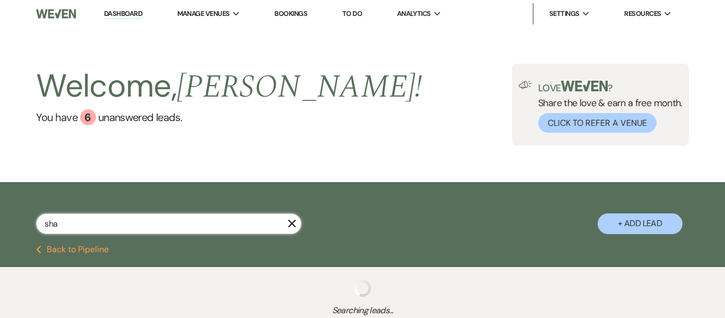
select select "8"
select select "6"
select select "8"
select select "1"
select select "8"
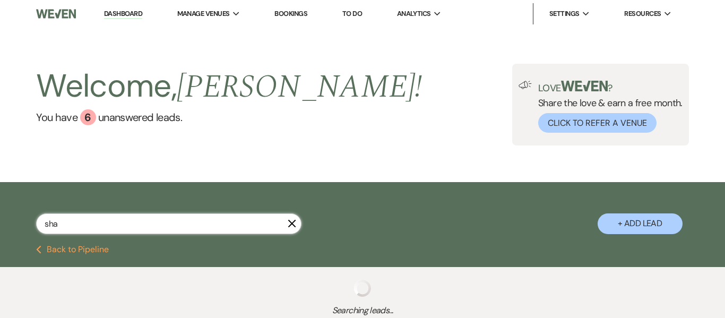
select select "5"
select select "8"
select select "5"
select select "4"
select select "8"
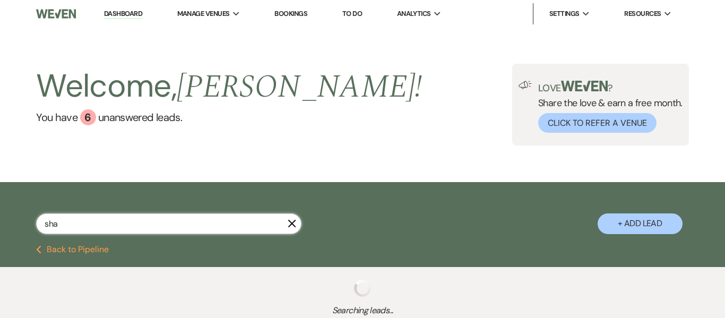
select select "6"
select select "4"
select select "8"
select select "5"
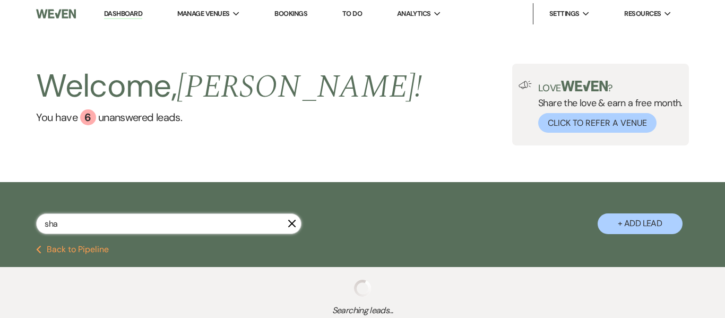
select select "4"
select select "8"
select select "5"
select select "8"
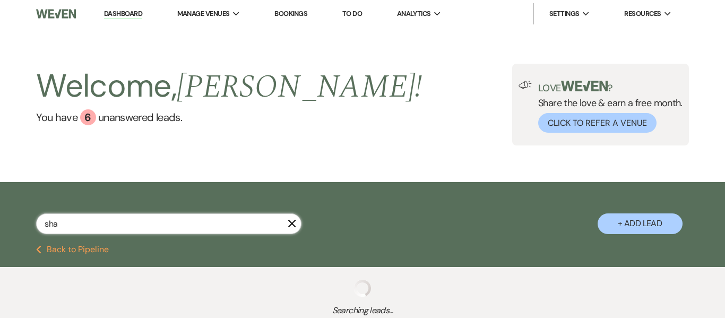
select select "5"
select select "8"
select select "5"
select select "8"
select select "5"
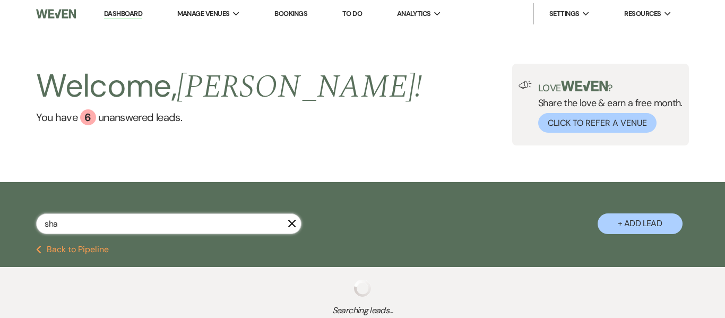
select select "8"
select select "5"
select select "8"
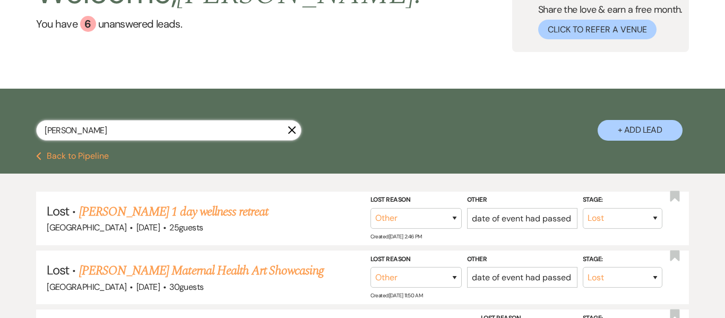
scroll to position [94, 0]
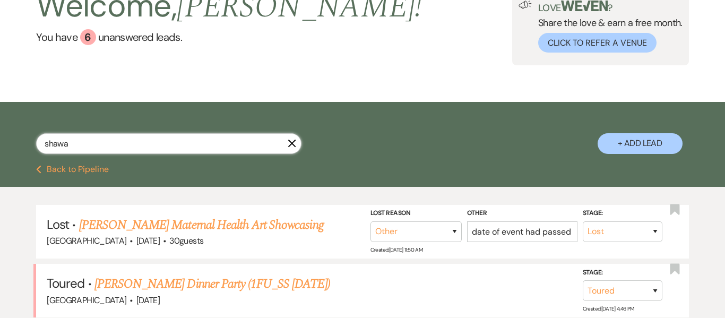
scroll to position [94, 0]
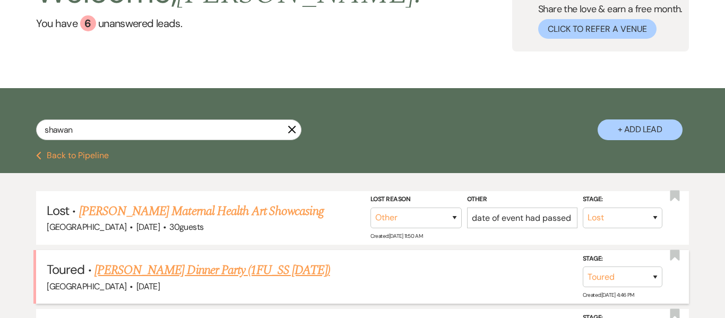
click at [226, 270] on link "Shawanda Cole's Dinner Party (1FU_SS 7.21.25)" at bounding box center [212, 270] width 236 height 19
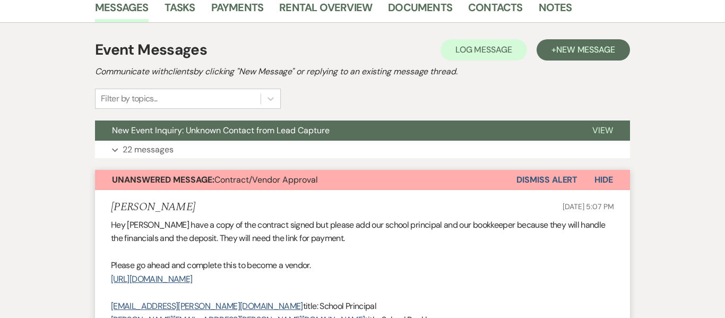
scroll to position [278, 0]
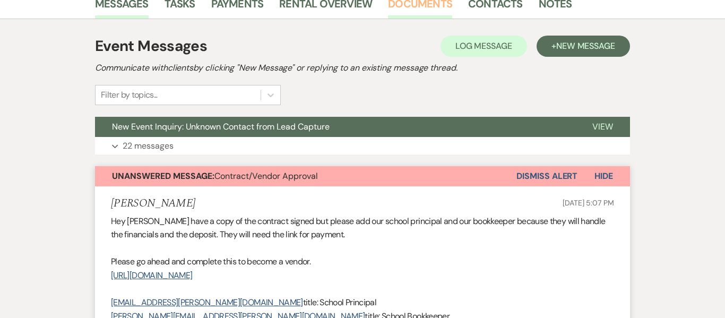
click at [420, 4] on link "Documents" at bounding box center [420, 6] width 64 height 23
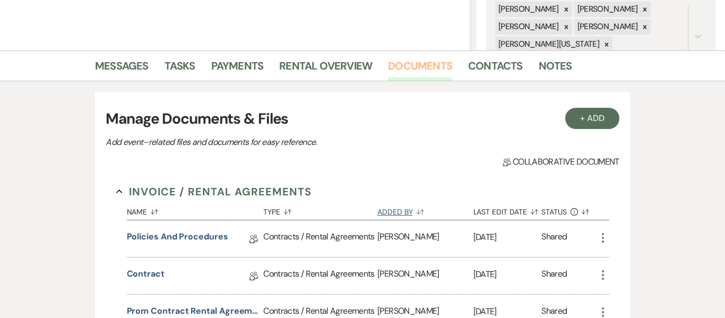
scroll to position [214, 0]
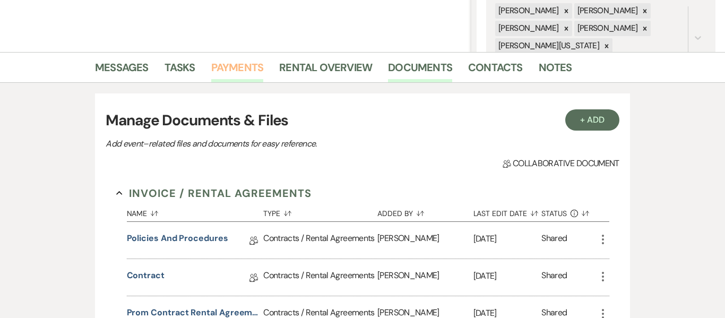
click at [247, 68] on link "Payments" at bounding box center [237, 70] width 53 height 23
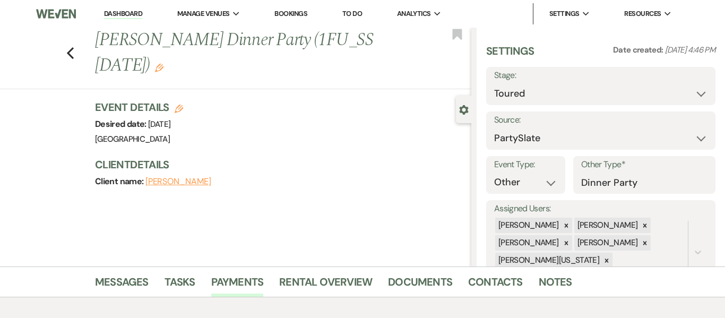
click at [128, 13] on link "Dashboard" at bounding box center [123, 14] width 38 height 10
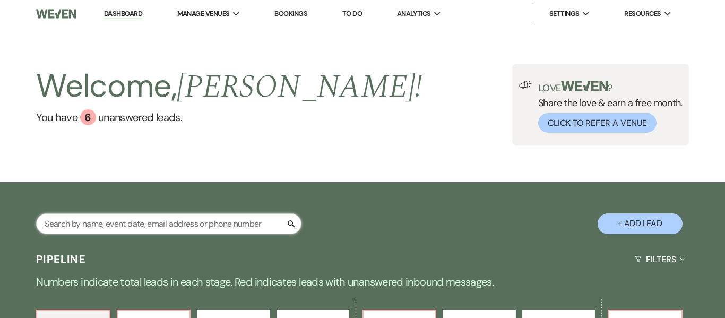
click at [178, 226] on input "text" at bounding box center [168, 223] width 265 height 21
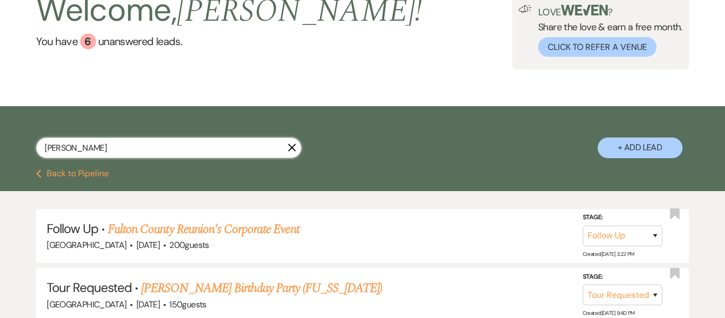
scroll to position [81, 0]
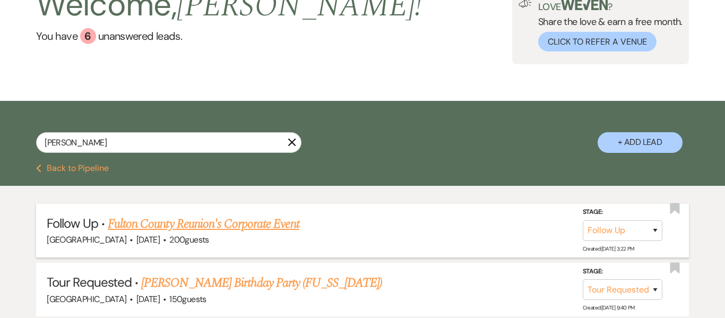
click at [223, 224] on link "Fulton County Reunion's Corporate Event" at bounding box center [204, 223] width 192 height 19
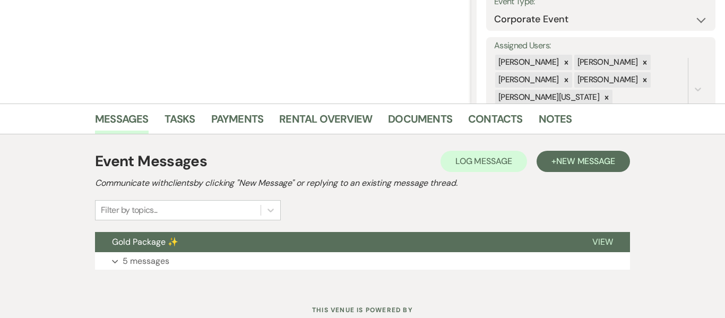
scroll to position [178, 0]
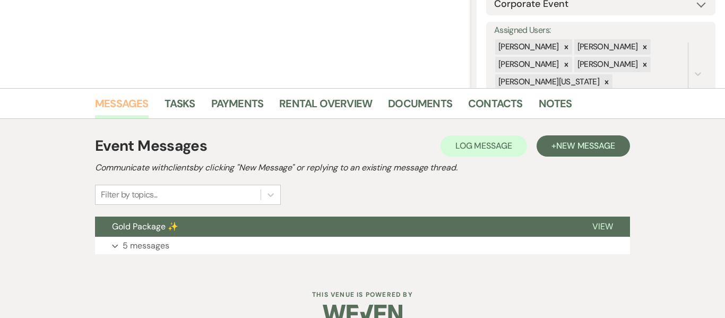
click at [116, 101] on link "Messages" at bounding box center [122, 106] width 54 height 23
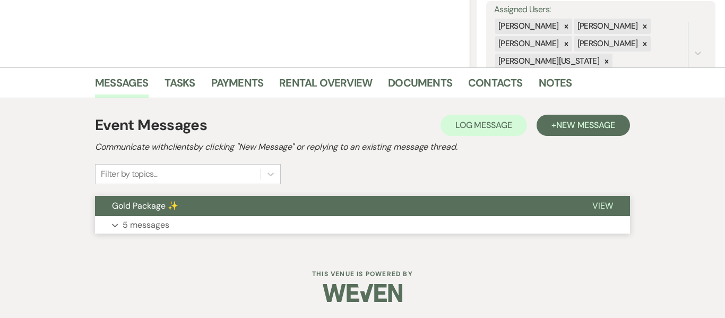
click at [151, 228] on p "5 messages" at bounding box center [146, 225] width 47 height 14
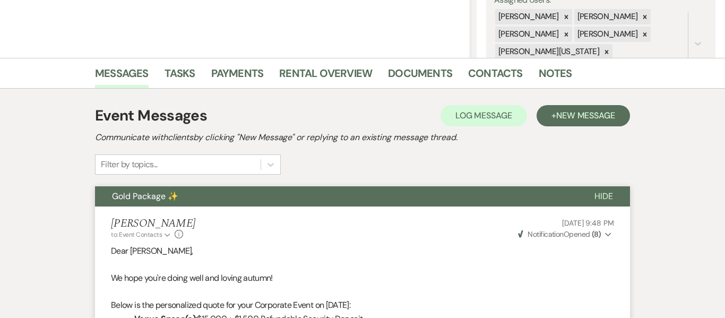
scroll to position [0, 0]
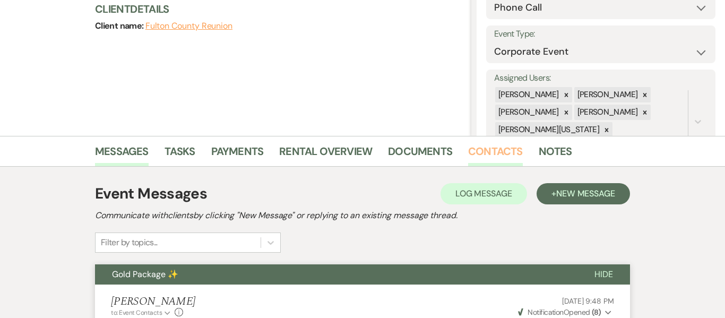
click at [490, 153] on link "Contacts" at bounding box center [495, 154] width 55 height 23
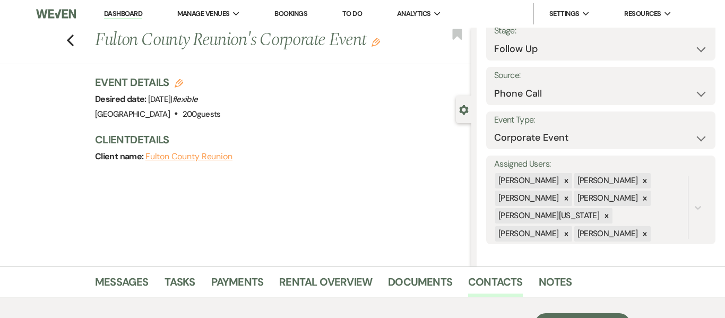
click at [126, 14] on link "Dashboard" at bounding box center [123, 14] width 38 height 10
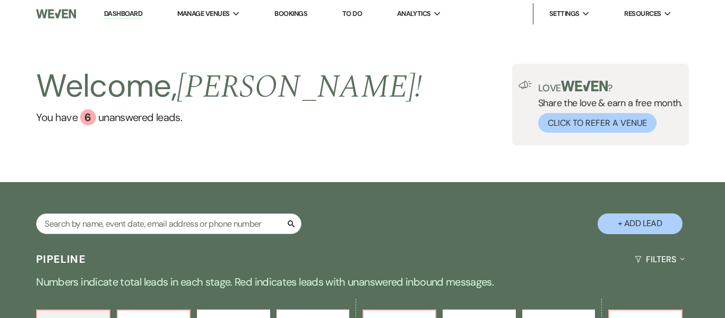
click at [299, 17] on link "Bookings" at bounding box center [290, 13] width 33 height 9
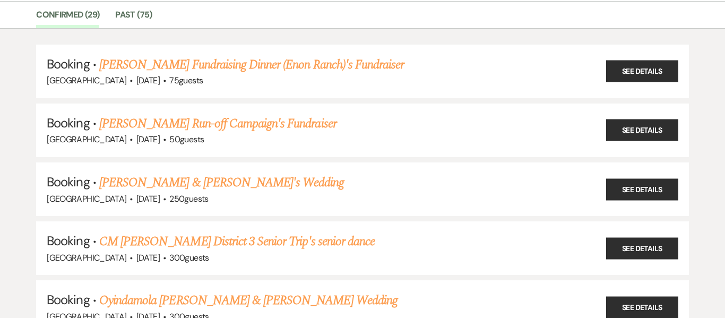
scroll to position [87, 0]
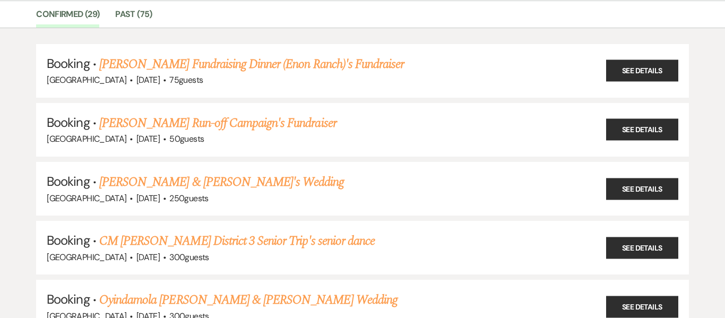
click at [445, 12] on ul "Confirmed (29) Past (75)" at bounding box center [362, 16] width 725 height 22
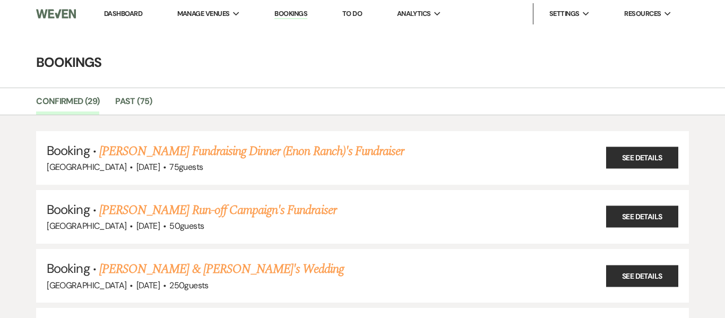
click at [116, 11] on link "Dashboard" at bounding box center [123, 13] width 38 height 9
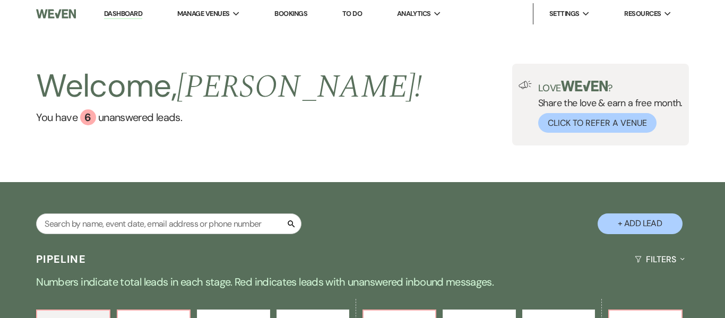
click at [640, 220] on button "+ Add Lead" at bounding box center [640, 223] width 85 height 21
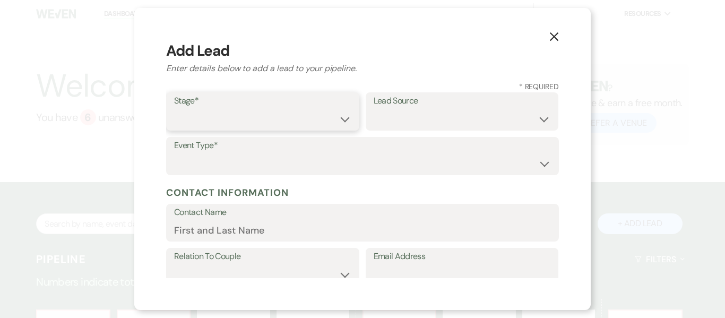
click at [343, 118] on select "Inquiry Follow Up Tour Requested Tour Confirmed Toured Proposal Sent Booked Lost" at bounding box center [262, 119] width 177 height 21
click at [174, 109] on select "Inquiry Follow Up Tour Requested Tour Confirmed Toured Proposal Sent Booked Lost" at bounding box center [262, 119] width 177 height 21
click at [421, 124] on select "Weven Venue Website Instagram Facebook Pinterest Google The Knot Wedding Wire H…" at bounding box center [462, 119] width 177 height 21
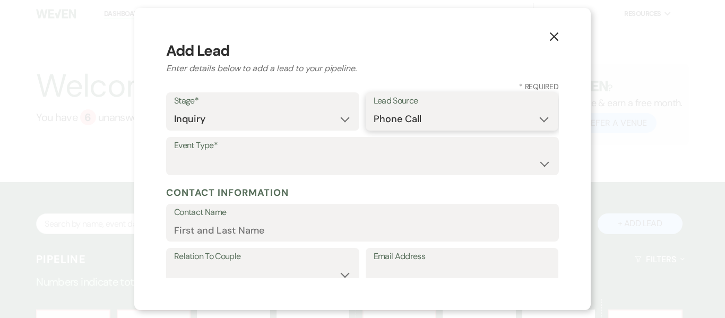
click at [374, 109] on select "Weven Venue Website Instagram Facebook Pinterest Google The Knot Wedding Wire H…" at bounding box center [462, 119] width 177 height 21
click at [552, 39] on use "button" at bounding box center [554, 36] width 8 height 8
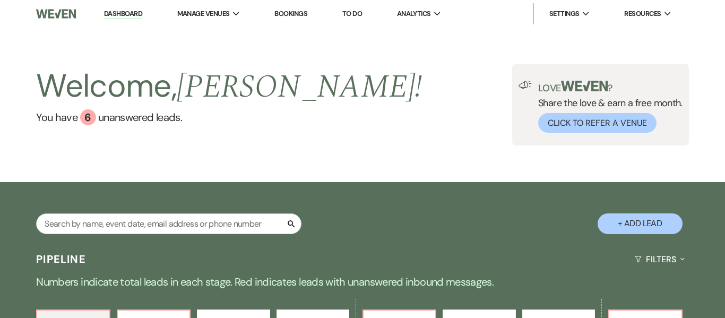
click at [130, 13] on link "Dashboard" at bounding box center [123, 14] width 38 height 10
click at [123, 14] on link "Dashboard" at bounding box center [123, 14] width 38 height 10
click at [665, 227] on button "+ Add Lead" at bounding box center [640, 223] width 85 height 21
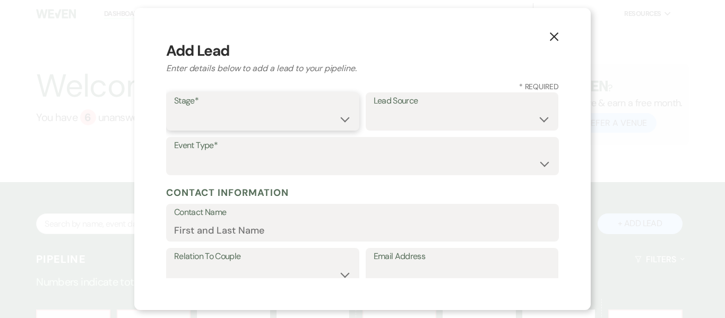
click at [345, 120] on select "Inquiry Follow Up Tour Requested Tour Confirmed Toured Proposal Sent Booked Lost" at bounding box center [262, 119] width 177 height 21
click at [174, 109] on select "Inquiry Follow Up Tour Requested Tour Confirmed Toured Proposal Sent Booked Lost" at bounding box center [262, 119] width 177 height 21
click at [541, 121] on select "Weven Venue Website Instagram Facebook Pinterest Google The Knot Wedding Wire H…" at bounding box center [462, 119] width 177 height 21
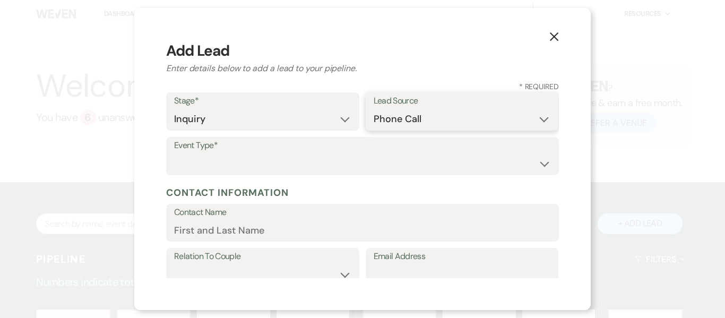
click at [374, 109] on select "Weven Venue Website Instagram Facebook Pinterest Google The Knot Wedding Wire H…" at bounding box center [462, 119] width 177 height 21
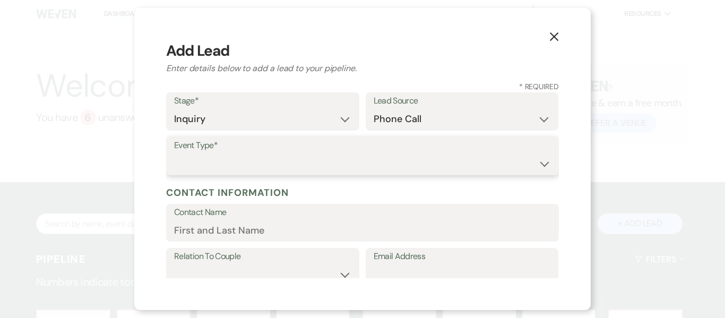
click at [291, 158] on select "Wedding Anniversary Party Baby Shower Bachelorette / Bachelor Party Birthday Pa…" at bounding box center [362, 163] width 377 height 21
click at [174, 153] on select "Wedding Anniversary Party Baby Shower Bachelorette / Bachelor Party Birthday Pa…" at bounding box center [362, 163] width 377 height 21
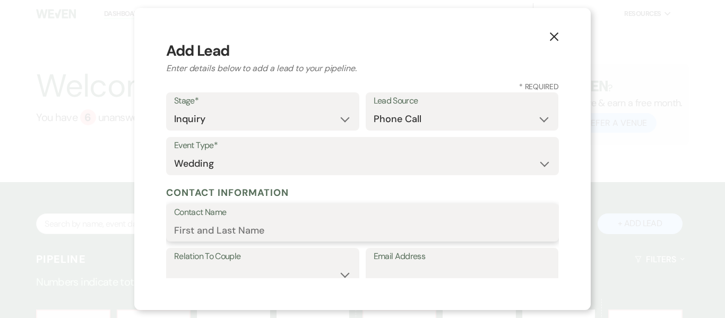
click at [267, 230] on input "Contact Name" at bounding box center [362, 230] width 377 height 21
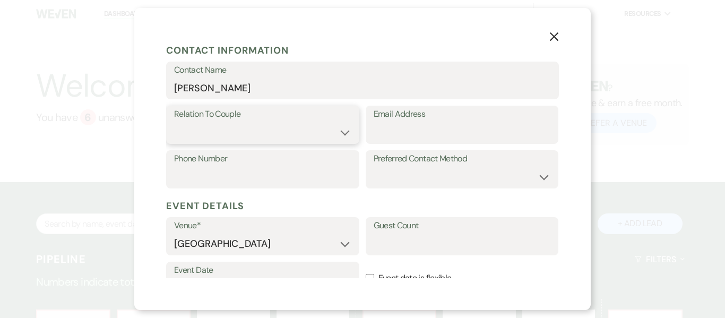
scroll to position [163, 0]
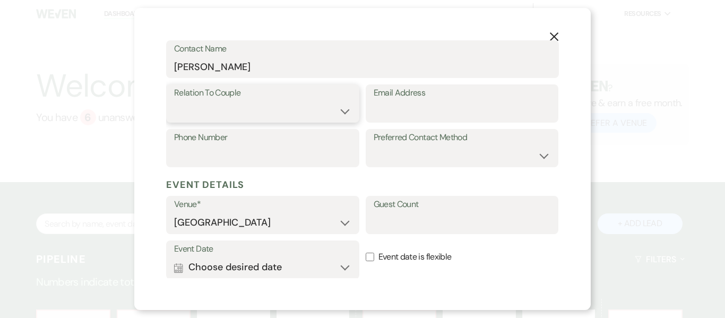
click at [345, 111] on select "Couple Planner Parent of Couple Family Member Friend Other" at bounding box center [262, 111] width 177 height 21
click at [174, 101] on select "Couple Planner Parent of Couple Family Member Friend Other" at bounding box center [262, 111] width 177 height 21
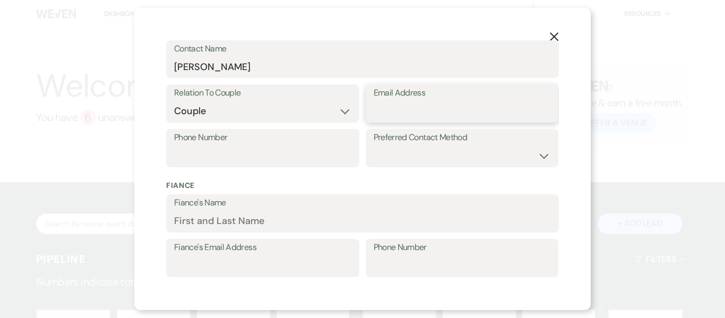
click at [444, 114] on input "Email Address" at bounding box center [462, 111] width 177 height 21
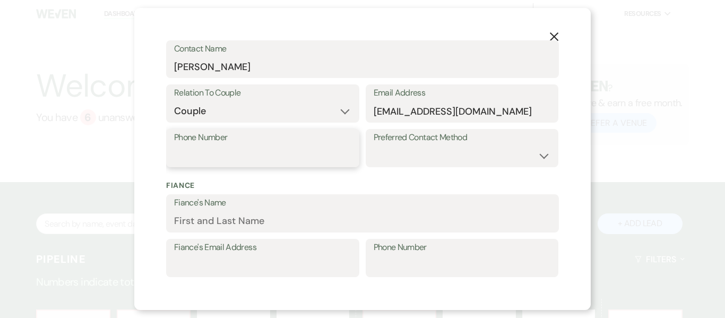
click at [274, 153] on input "Phone Number" at bounding box center [262, 155] width 177 height 21
click at [546, 154] on select "Email Phone Text" at bounding box center [462, 155] width 177 height 21
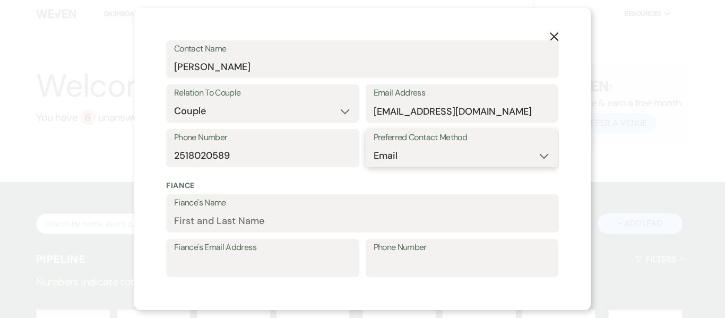
click at [374, 145] on select "Email Phone Text" at bounding box center [462, 155] width 177 height 21
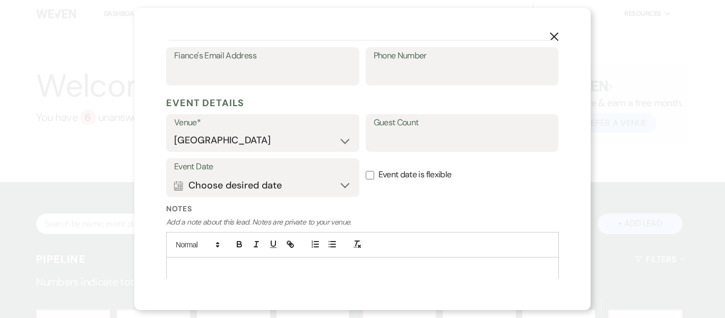
scroll to position [359, 0]
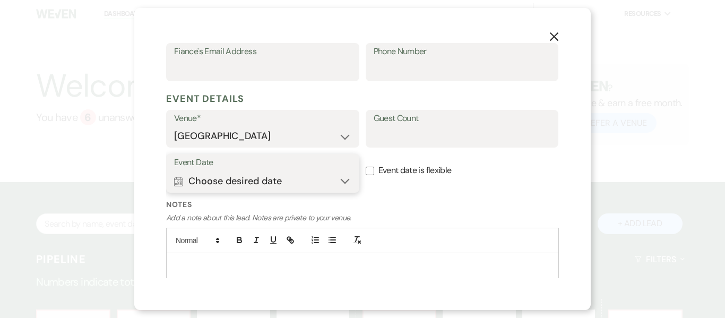
click at [345, 180] on button "Calendar Choose desired date Expand" at bounding box center [262, 180] width 177 height 21
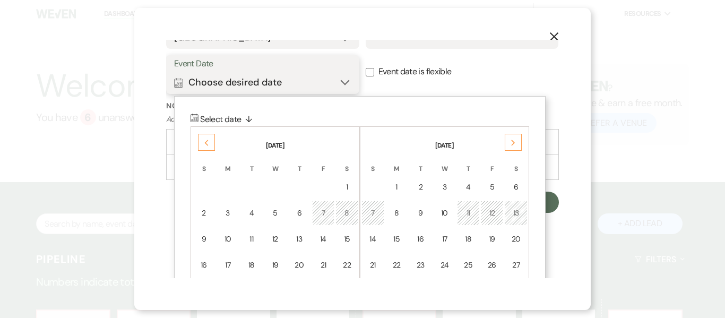
scroll to position [460, 0]
click at [513, 139] on use at bounding box center [513, 141] width 4 height 6
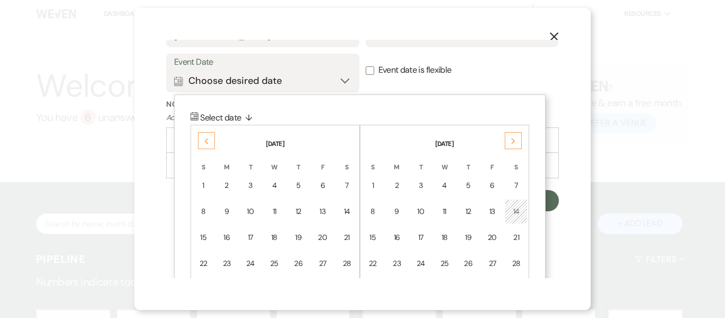
click at [513, 139] on use at bounding box center [513, 141] width 4 height 6
click at [515, 237] on div "20" at bounding box center [516, 237] width 10 height 11
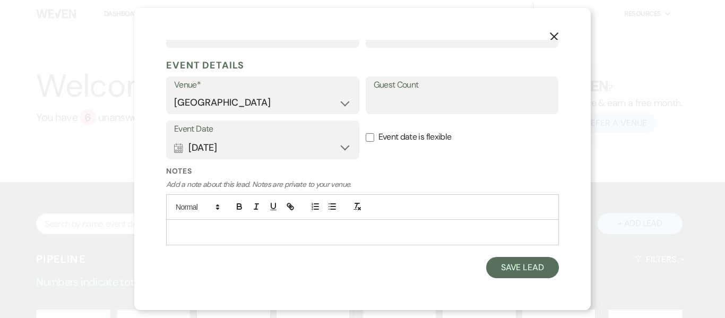
scroll to position [392, 0]
click at [503, 268] on button "Save Lead" at bounding box center [522, 267] width 73 height 21
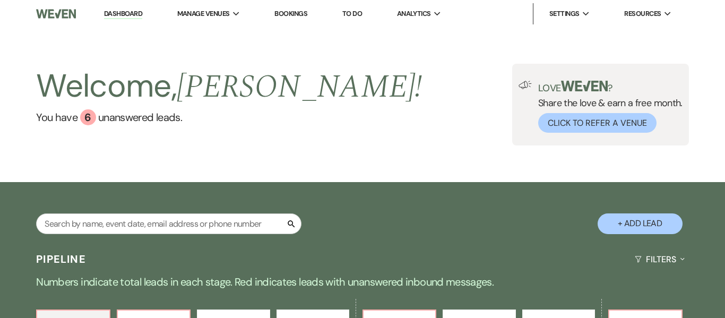
scroll to position [70, 0]
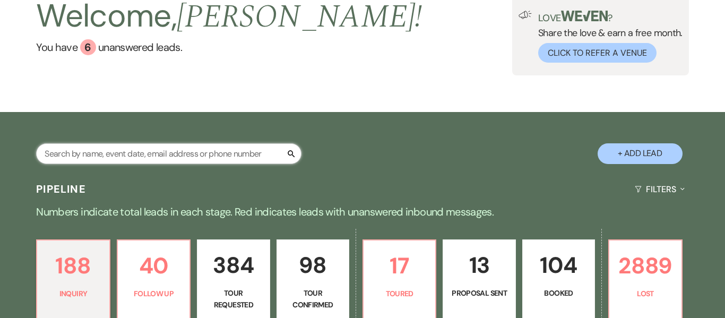
click at [217, 150] on input "text" at bounding box center [168, 153] width 265 height 21
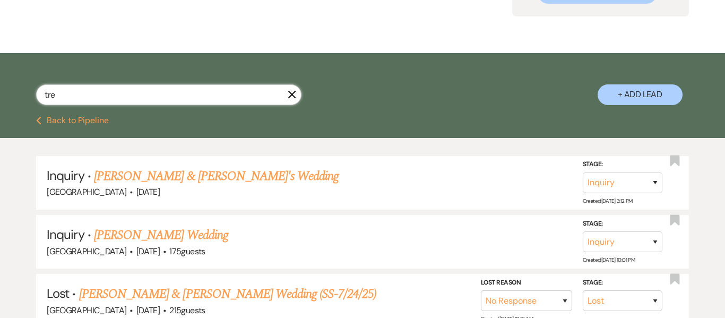
scroll to position [130, 0]
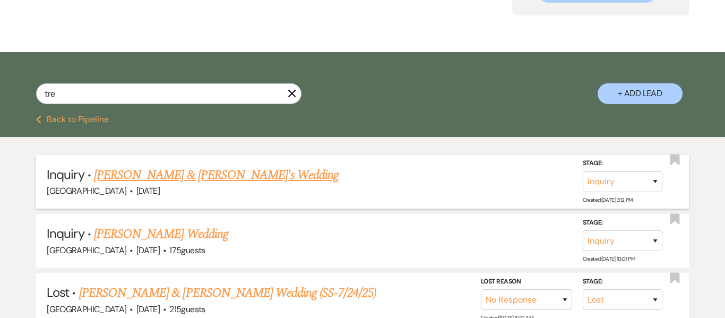
click at [169, 176] on link "[PERSON_NAME] & [PERSON_NAME]'s Wedding" at bounding box center [216, 175] width 245 height 19
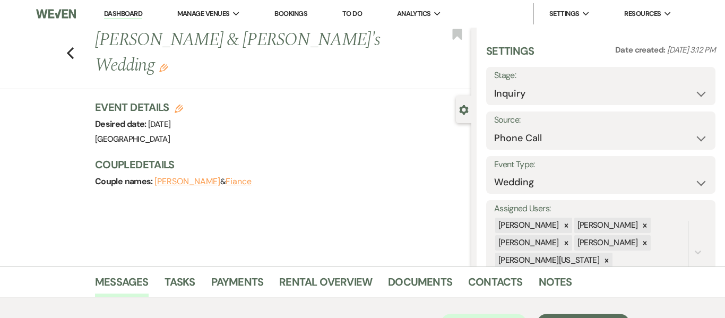
click at [293, 14] on link "Bookings" at bounding box center [290, 13] width 33 height 9
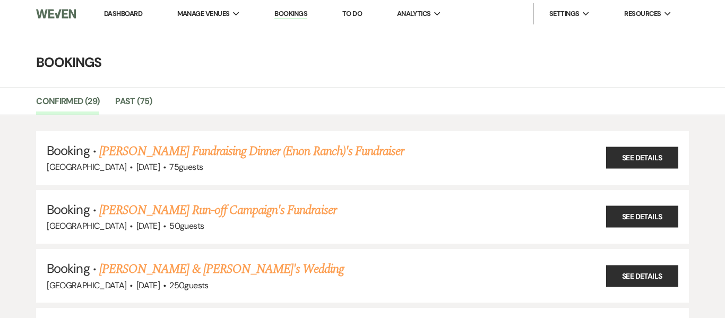
click at [130, 11] on link "Dashboard" at bounding box center [123, 13] width 38 height 9
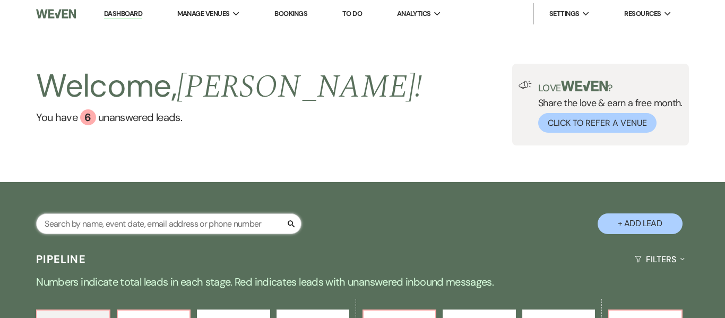
click at [135, 226] on input "text" at bounding box center [168, 223] width 265 height 21
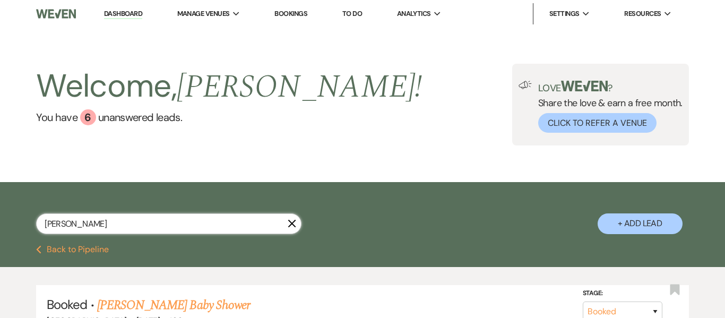
scroll to position [166, 0]
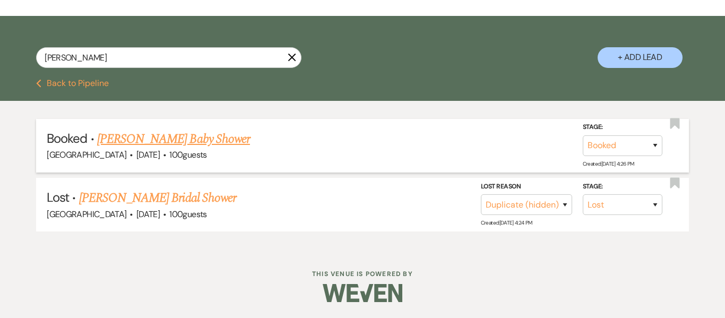
click at [173, 137] on link "Jacki Labat's Baby Shower" at bounding box center [173, 139] width 153 height 19
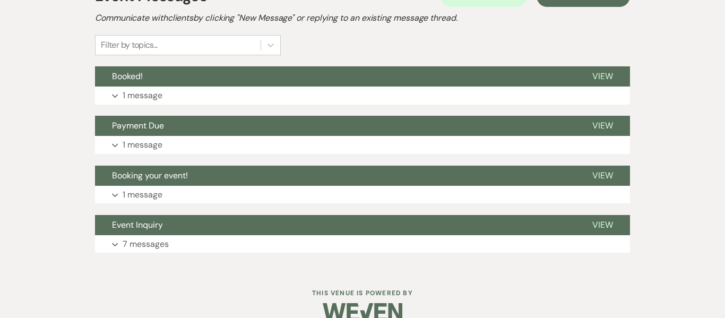
scroll to position [260, 0]
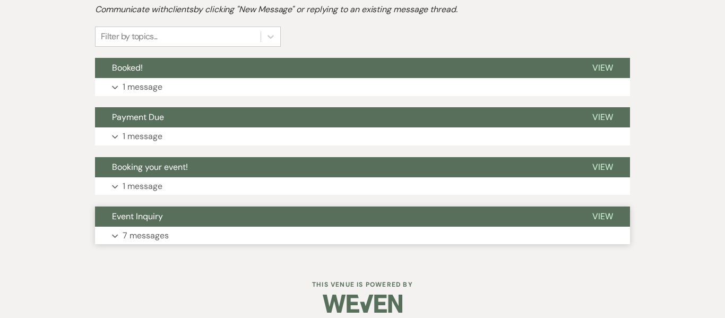
click at [133, 243] on button "Expand 7 messages" at bounding box center [362, 236] width 535 height 18
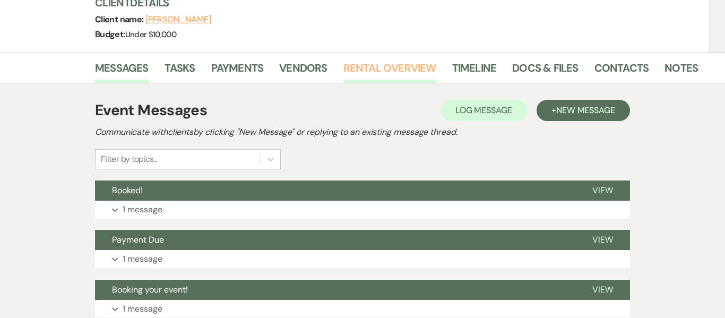
scroll to position [135, 0]
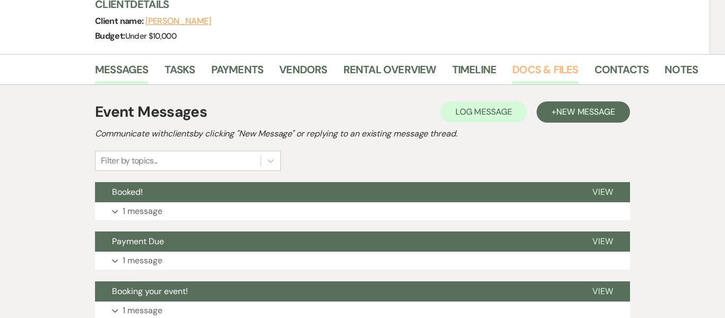
click at [543, 74] on link "Docs & Files" at bounding box center [545, 72] width 66 height 23
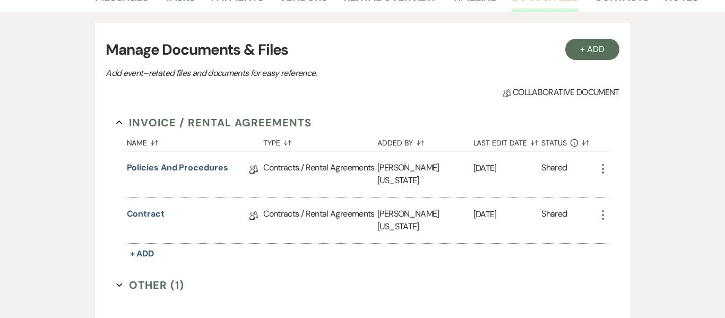
scroll to position [204, 0]
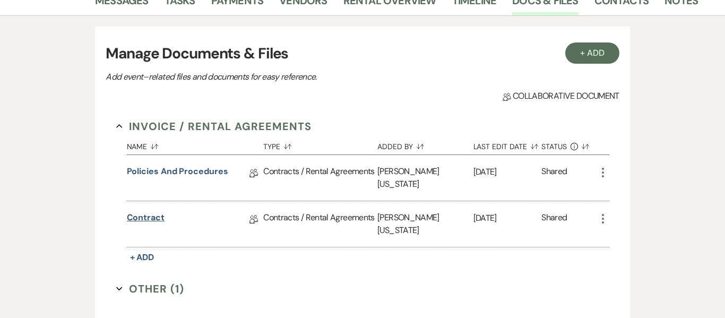
click at [153, 211] on link "Contract" at bounding box center [146, 219] width 38 height 16
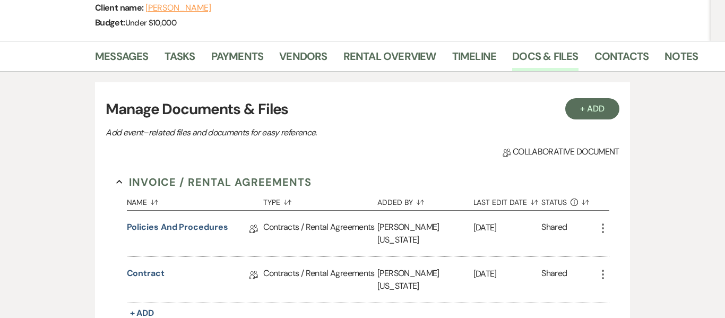
scroll to position [137, 0]
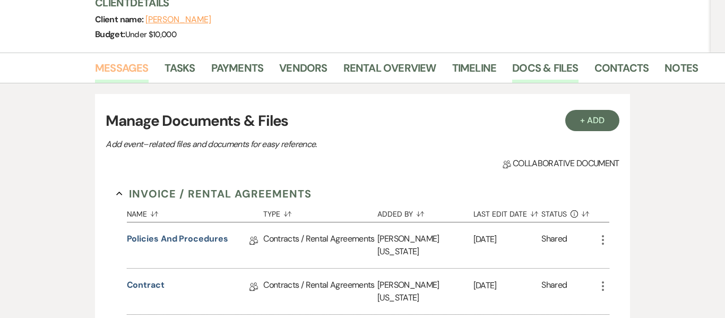
click at [122, 65] on link "Messages" at bounding box center [122, 70] width 54 height 23
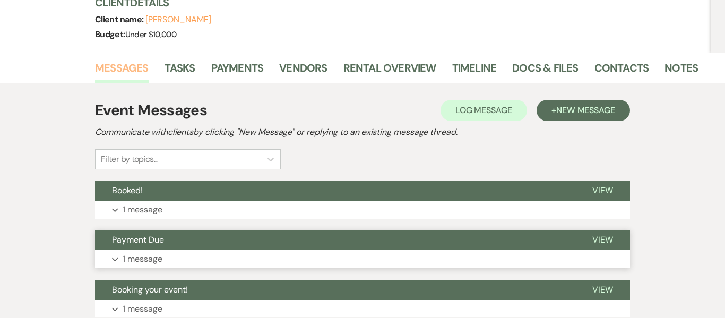
scroll to position [270, 0]
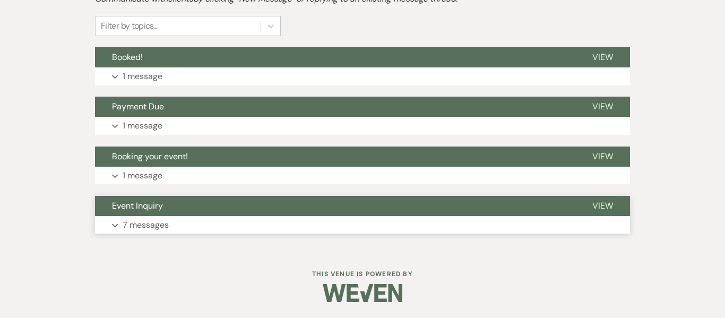
click at [152, 226] on p "7 messages" at bounding box center [146, 225] width 46 height 14
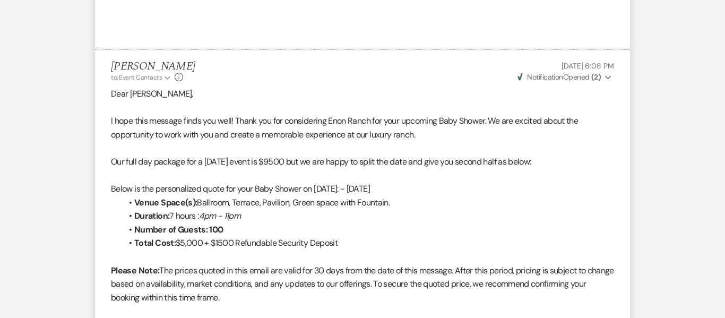
scroll to position [4400, 0]
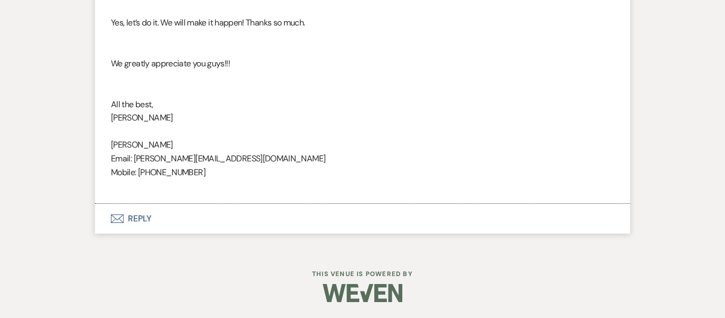
click at [141, 217] on button "Envelope Reply" at bounding box center [362, 219] width 535 height 30
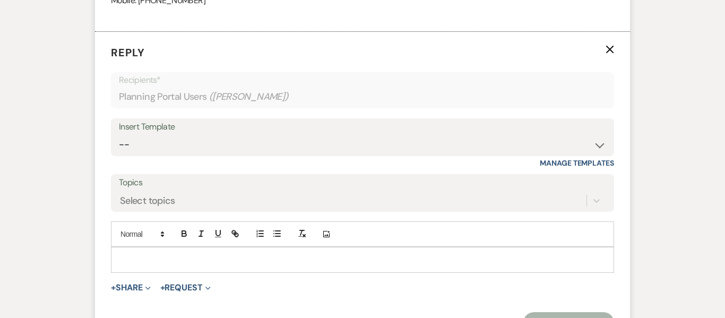
scroll to position [4574, 0]
click at [192, 253] on p at bounding box center [362, 258] width 486 height 12
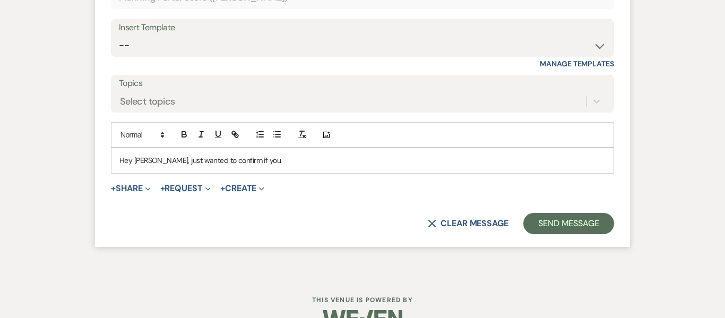
scroll to position [4697, 0]
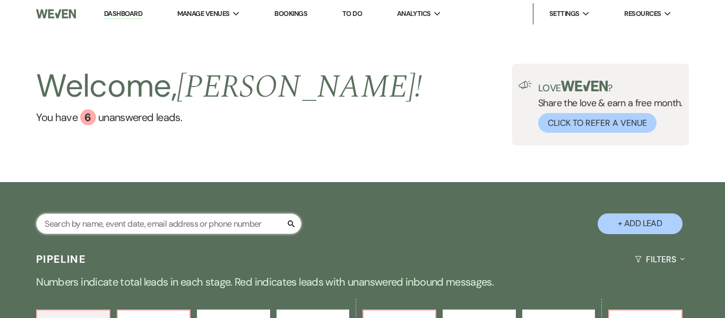
click at [213, 225] on input "text" at bounding box center [168, 223] width 265 height 21
type input "whit"
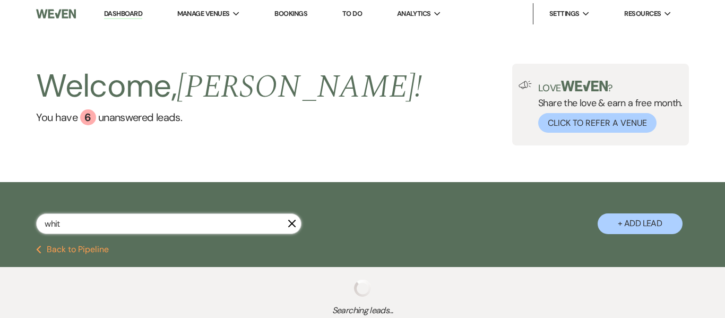
select select "9"
select select "8"
select select "1"
select select "8"
select select "5"
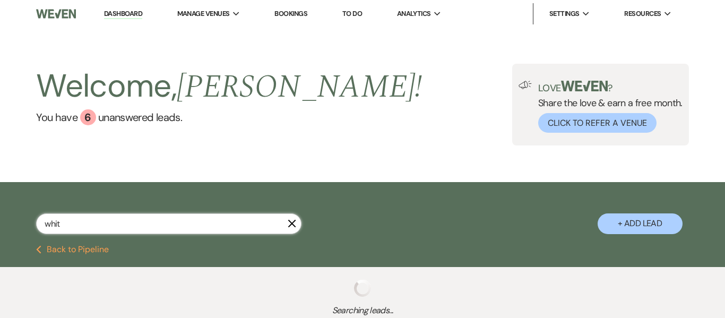
select select "8"
select select "4"
select select "8"
select select "5"
select select "8"
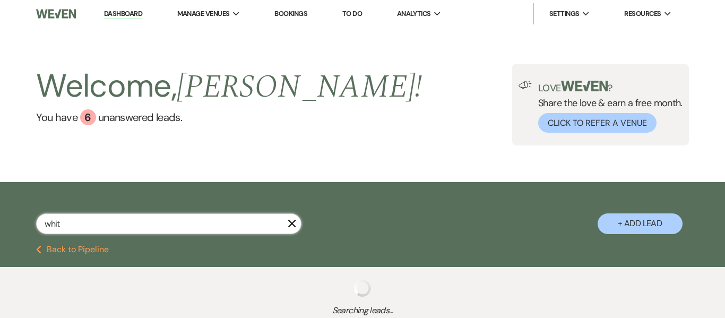
select select "5"
select select "2"
select select "8"
select select "5"
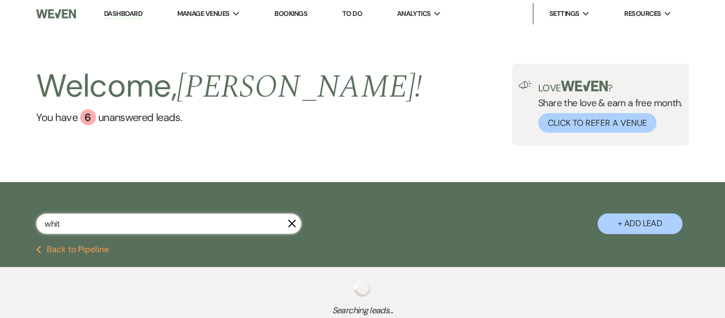
select select "8"
select select "5"
select select "8"
select select "5"
select select "8"
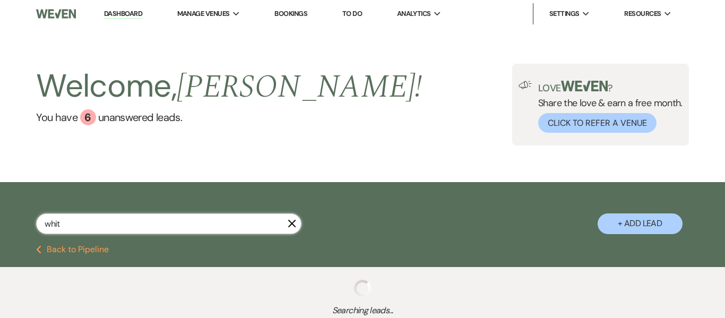
select select "8"
select select "5"
select select "8"
select select "6"
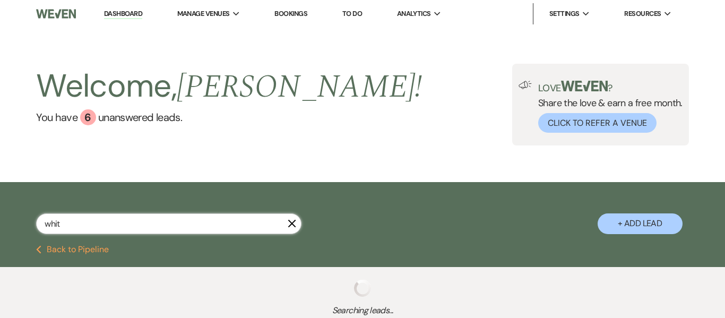
select select "8"
select select "5"
select select "8"
select select "5"
select select "8"
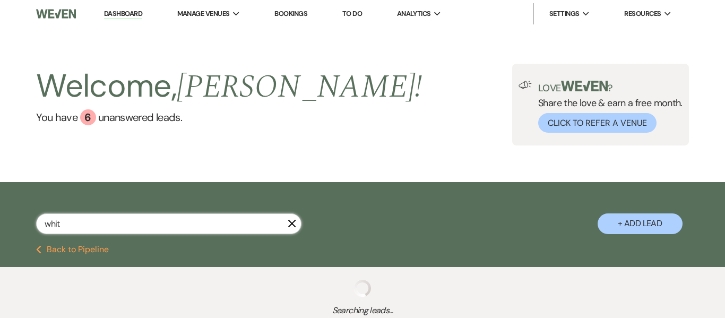
select select "5"
select select "8"
select select "5"
select select "8"
select select "1"
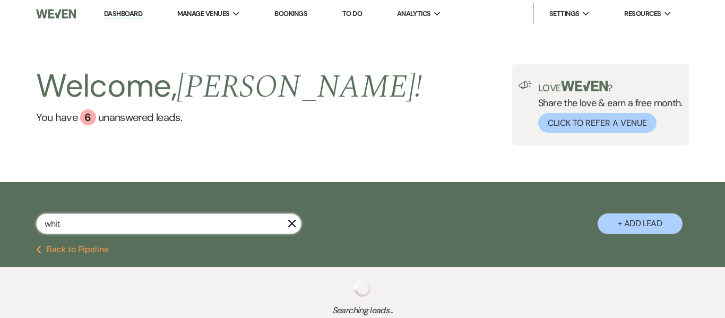
select select "8"
select select "6"
select select "8"
select select "5"
select select "8"
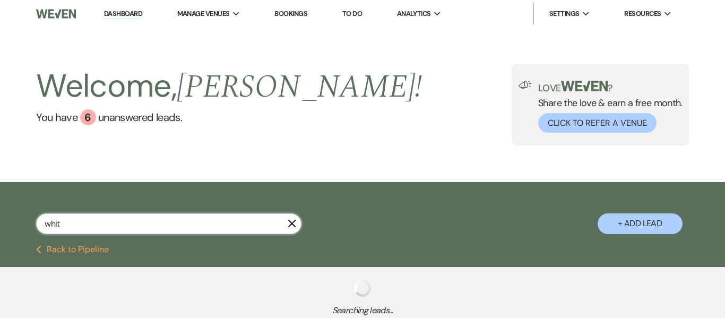
select select "5"
select select "8"
select select "6"
select select "8"
select select "5"
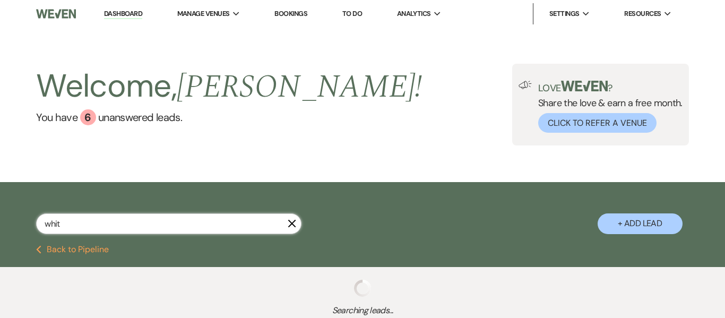
select select "8"
select select "5"
select select "8"
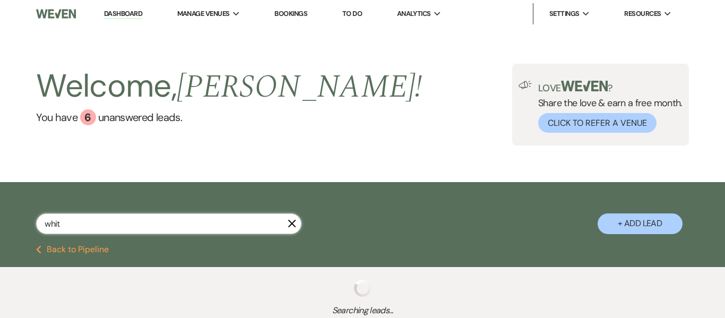
select select "8"
select select "5"
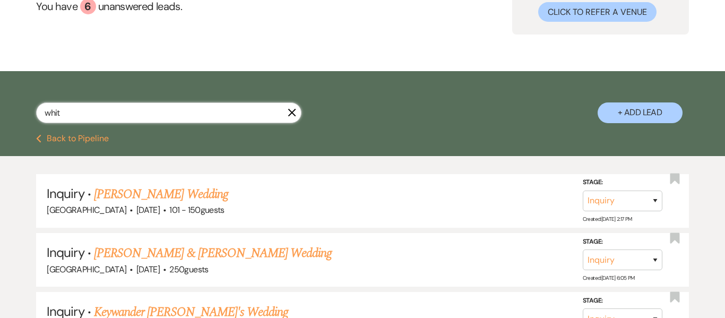
scroll to position [111, 0]
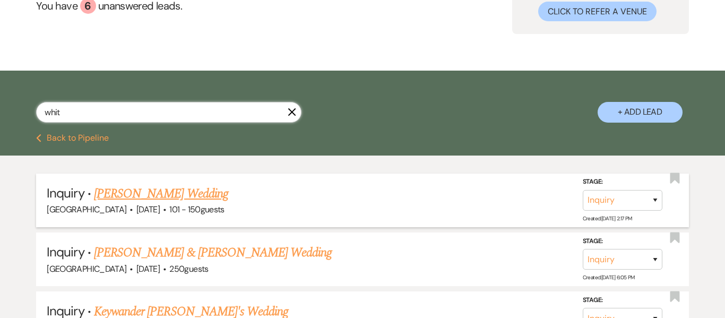
type input "whit"
click at [180, 195] on link "[PERSON_NAME] Wedding" at bounding box center [161, 193] width 134 height 19
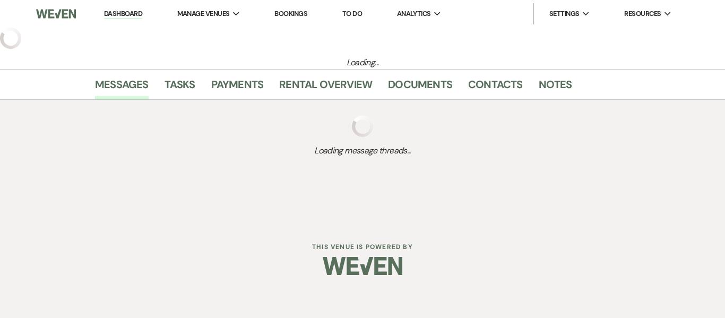
select select "2"
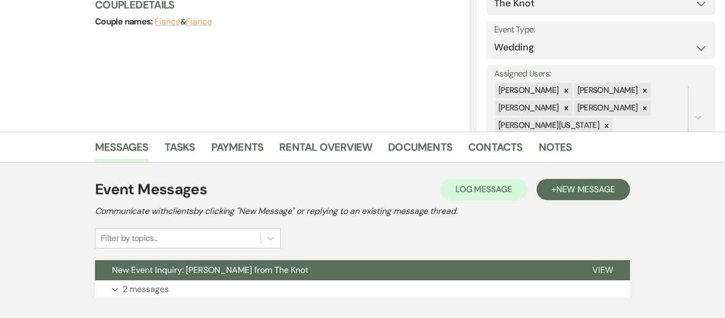
scroll to position [199, 0]
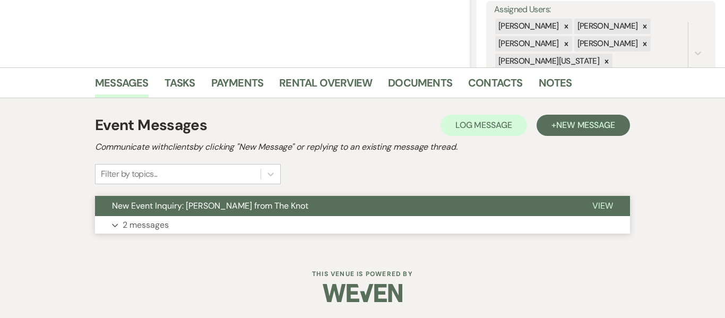
click at [149, 228] on p "2 messages" at bounding box center [146, 225] width 46 height 14
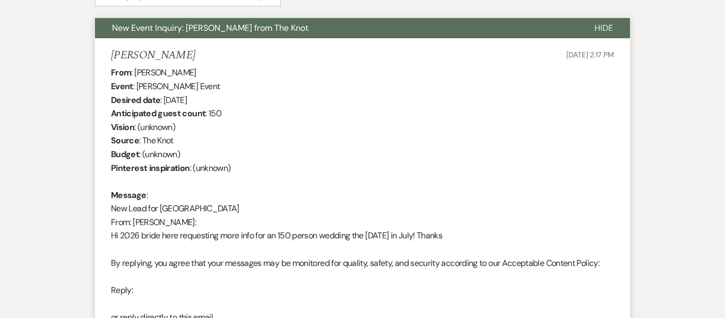
scroll to position [375, 0]
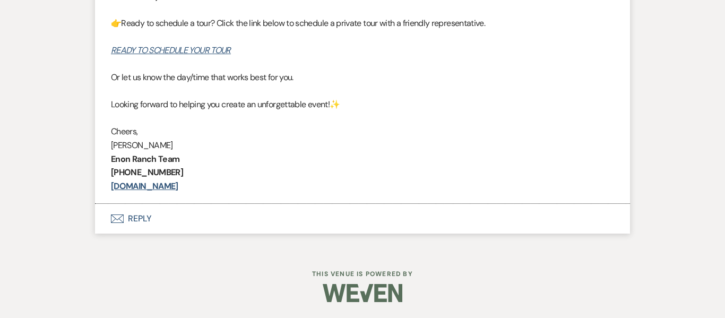
scroll to position [1321, 0]
